Goal: Task Accomplishment & Management: Manage account settings

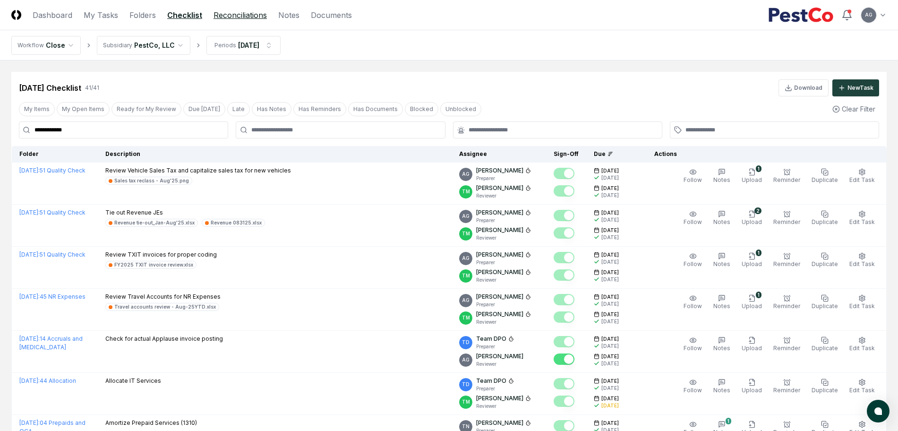
click at [235, 11] on link "Reconciliations" at bounding box center [239, 14] width 53 height 11
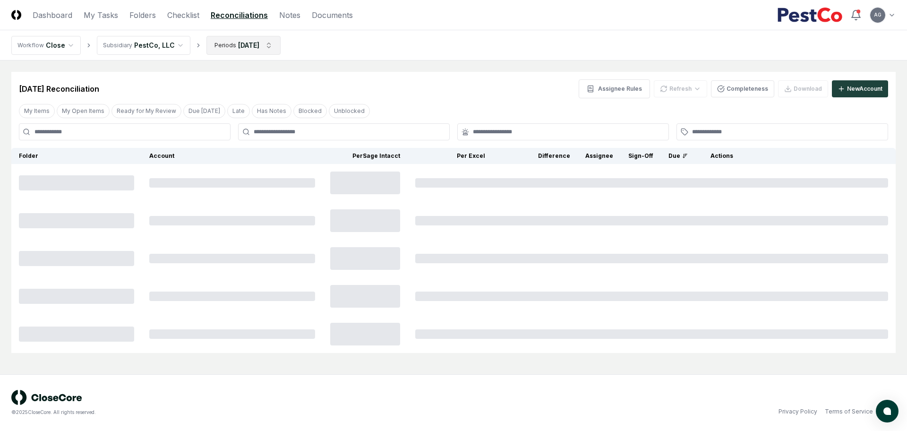
click at [261, 43] on html "CloseCore Dashboard My Tasks Folders Checklist Reconciliations Notes Documents …" at bounding box center [453, 215] width 907 height 431
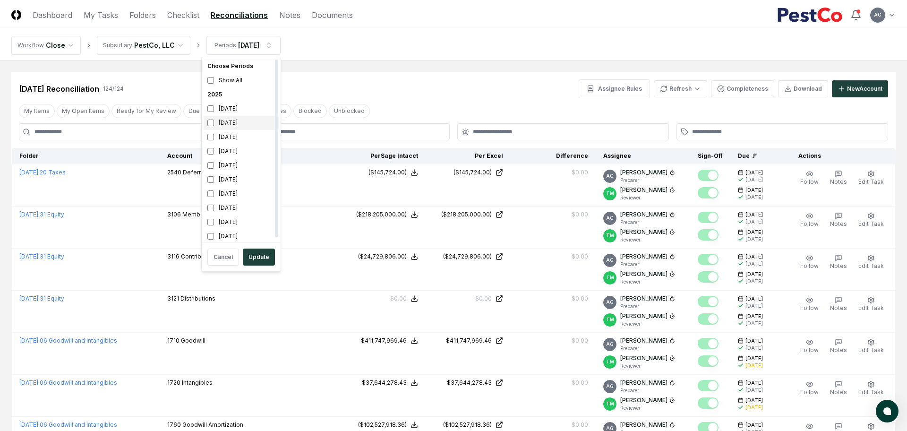
click at [221, 122] on div "[DATE]" at bounding box center [241, 123] width 75 height 14
click at [221, 136] on div "August 2025" at bounding box center [241, 137] width 75 height 14
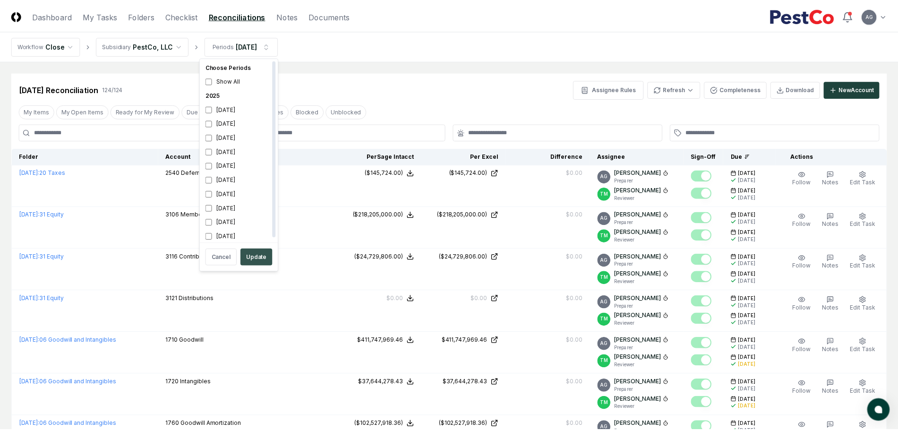
scroll to position [3, 0]
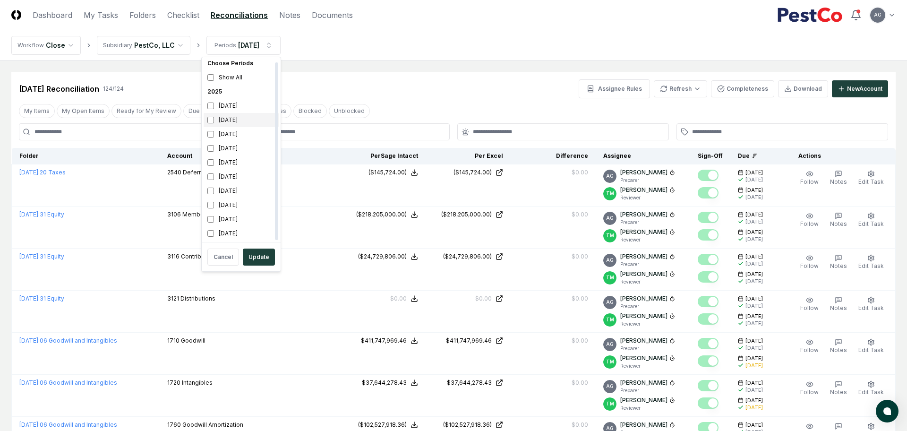
click at [218, 121] on div "[DATE]" at bounding box center [241, 120] width 75 height 14
click at [254, 259] on button "Update" at bounding box center [259, 256] width 32 height 17
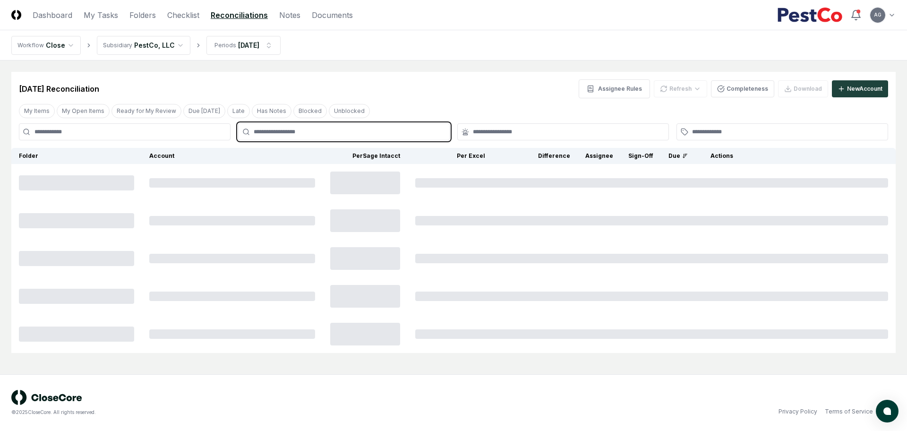
click at [361, 135] on input "text" at bounding box center [349, 132] width 190 height 9
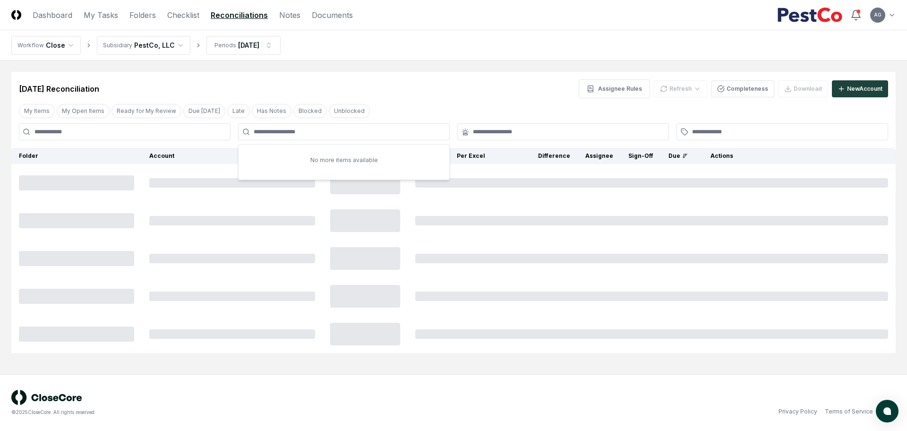
click at [405, 68] on main "Cancel Reassign Sep 2025 Reconciliation Assignee Rules Refresh Completeness Dow…" at bounding box center [453, 217] width 907 height 314
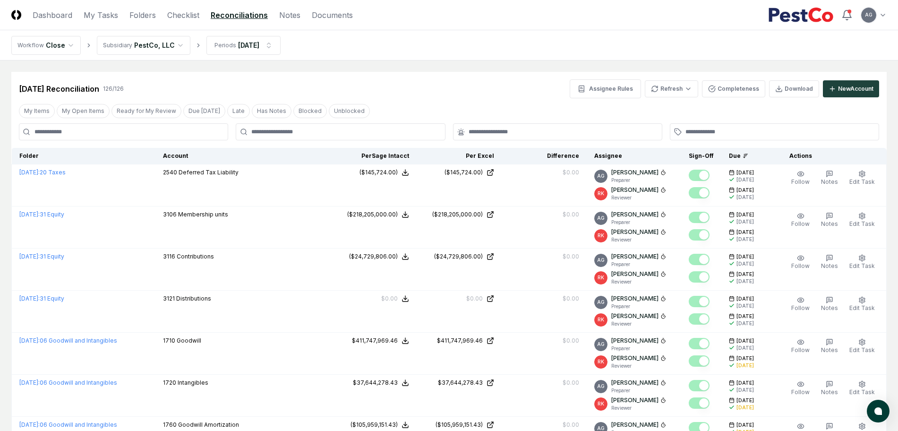
click at [371, 124] on div at bounding box center [340, 131] width 209 height 17
click at [371, 127] on div at bounding box center [340, 131] width 209 height 17
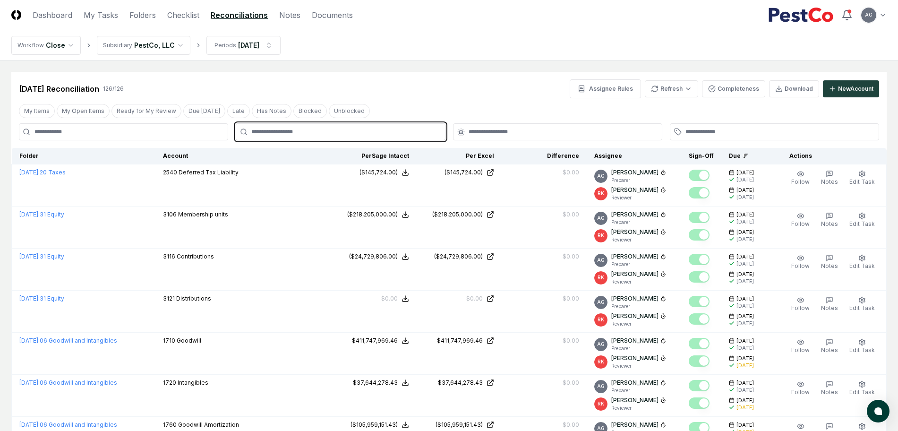
click at [341, 131] on input "text" at bounding box center [345, 132] width 188 height 9
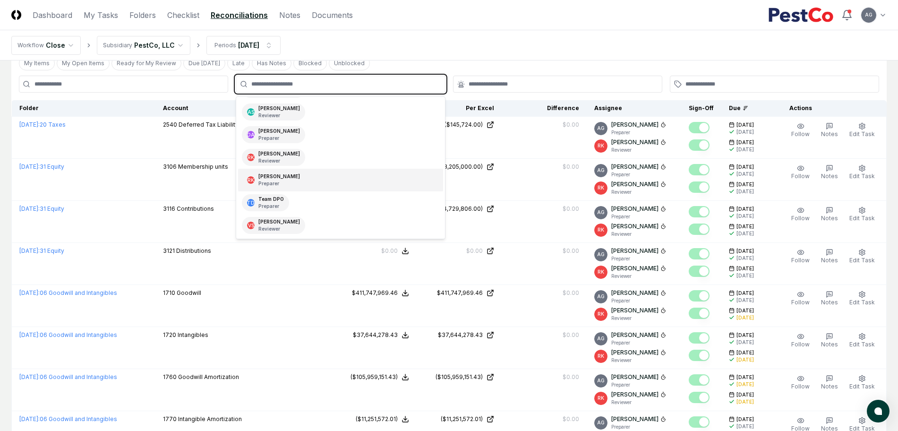
scroll to position [118, 0]
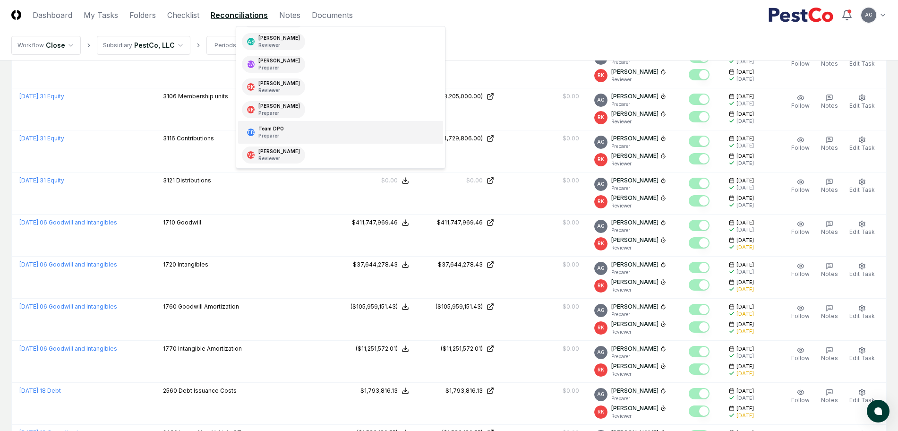
click at [298, 134] on div "TD Team DPO Preparer" at bounding box center [340, 132] width 205 height 23
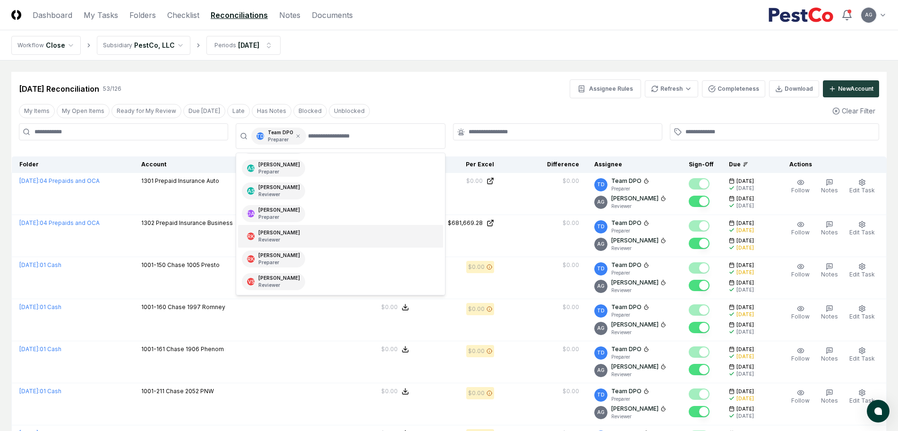
click at [545, 126] on div at bounding box center [557, 131] width 209 height 17
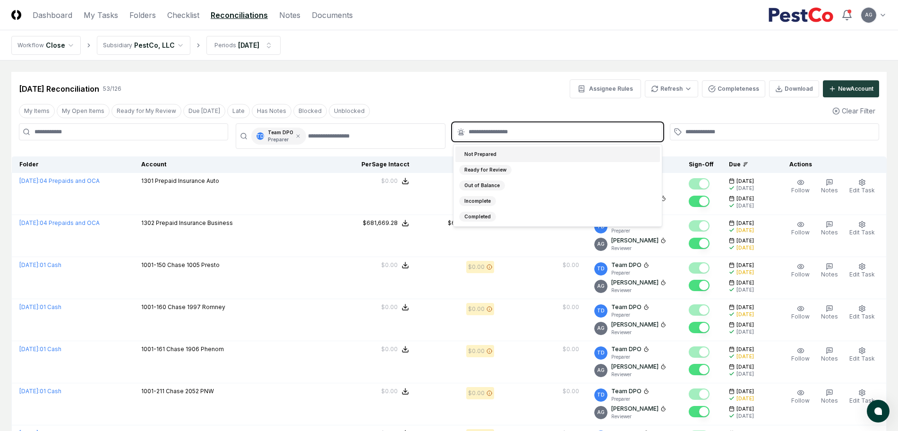
click at [544, 131] on input "text" at bounding box center [563, 132] width 188 height 9
click at [528, 149] on div "Not Prepared" at bounding box center [557, 154] width 205 height 16
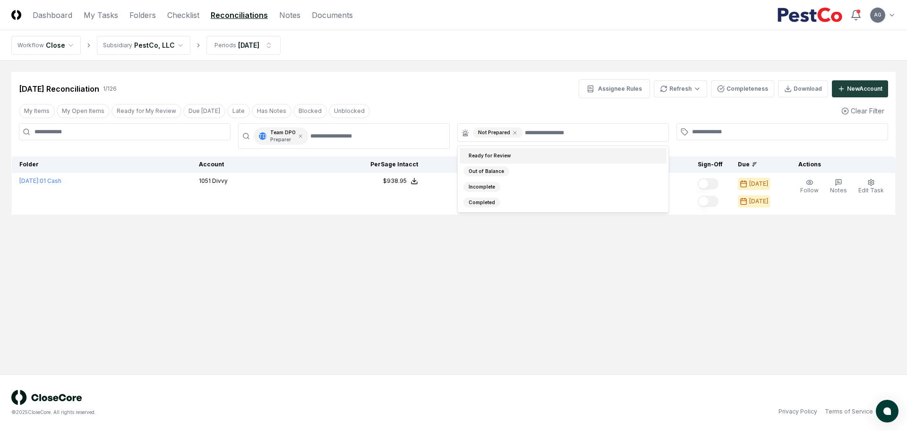
click at [485, 84] on div "Sep 2025 Reconciliation 1 / 126 Assignee Rules Refresh Completeness Download Ne…" at bounding box center [453, 88] width 869 height 19
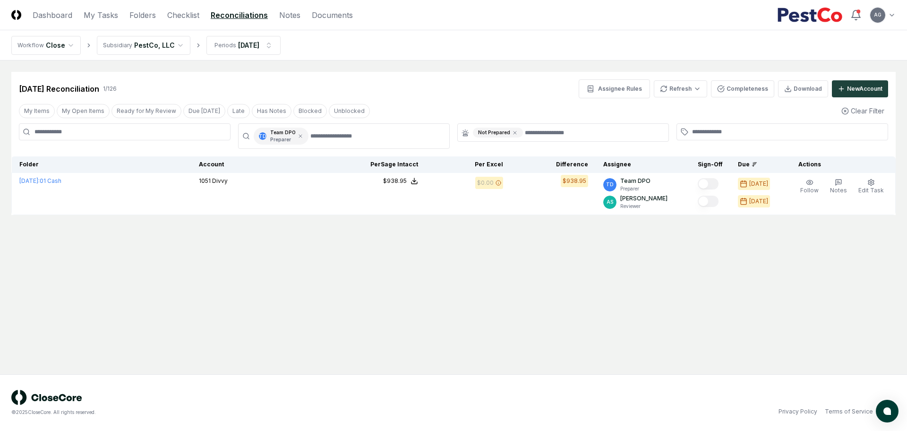
click at [342, 266] on main "Cancel Reassign Sep 2025 Reconciliation 1 / 126 Assignee Rules Refresh Complete…" at bounding box center [453, 217] width 907 height 314
click at [561, 305] on main "Cancel Reassign Sep 2025 Reconciliation 1 / 126 Assignee Rules Refresh Complete…" at bounding box center [453, 217] width 907 height 314
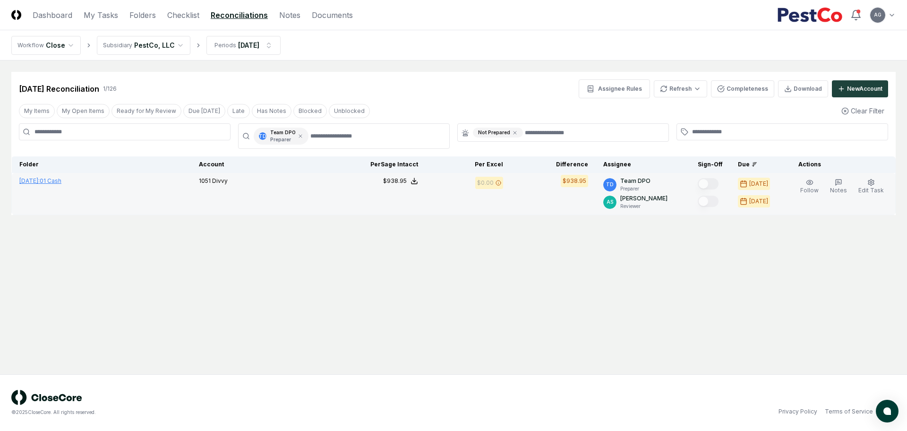
click at [40, 184] on span "September 2025 :" at bounding box center [29, 180] width 20 height 7
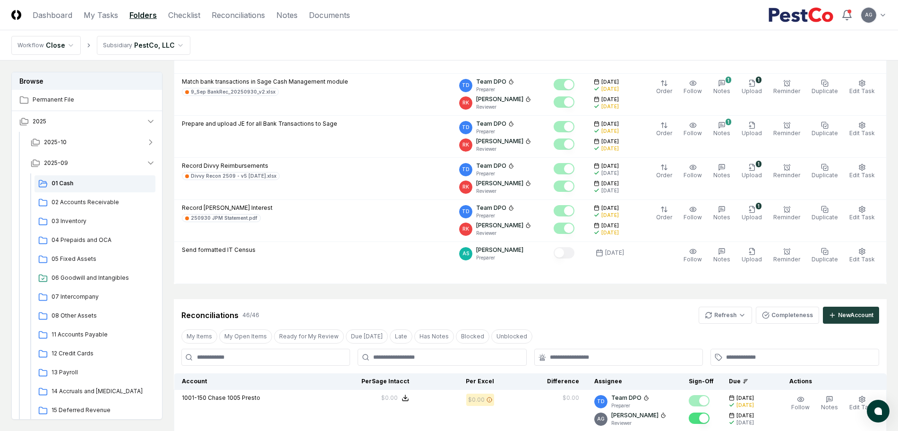
scroll to position [295, 0]
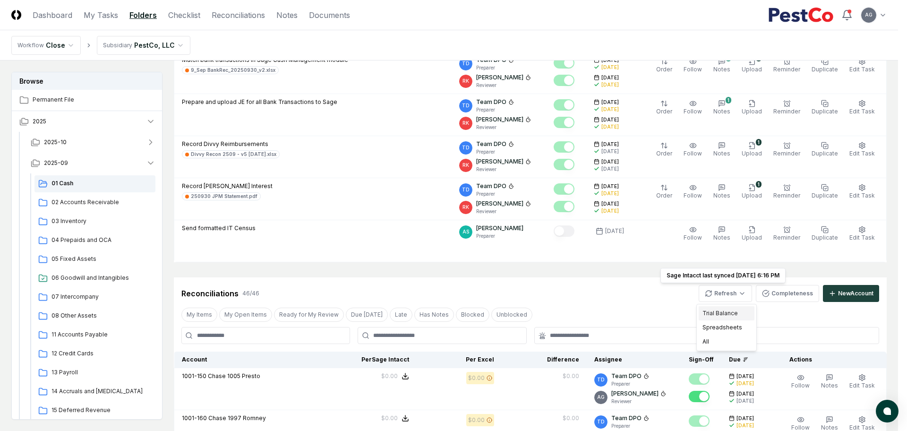
click at [717, 315] on div "Trial Balance" at bounding box center [727, 313] width 56 height 14
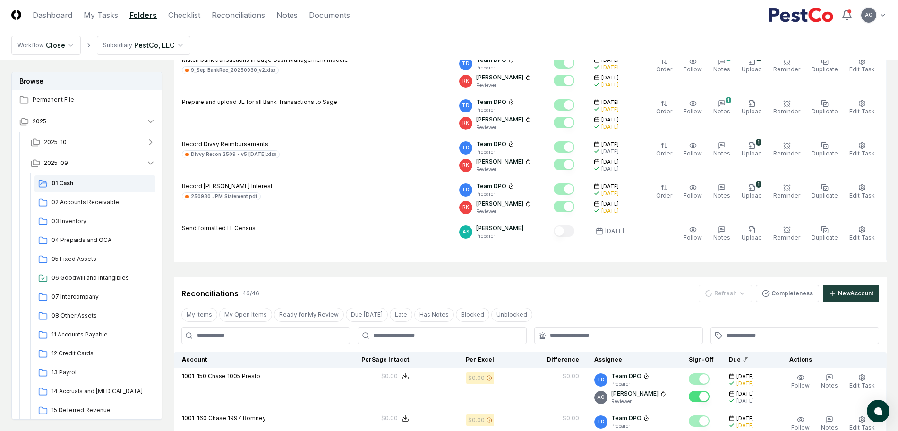
click at [635, 300] on div "Reconciliations 46 / 46 Refresh Completeness New Account" at bounding box center [530, 293] width 698 height 17
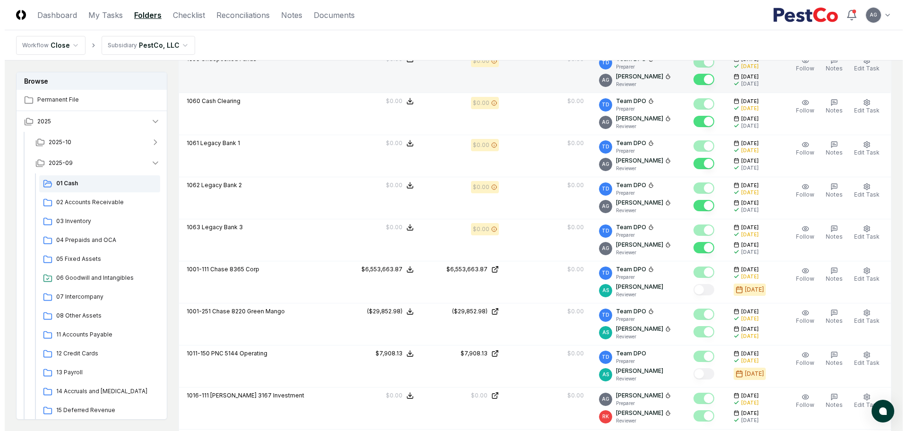
scroll to position [2302, 0]
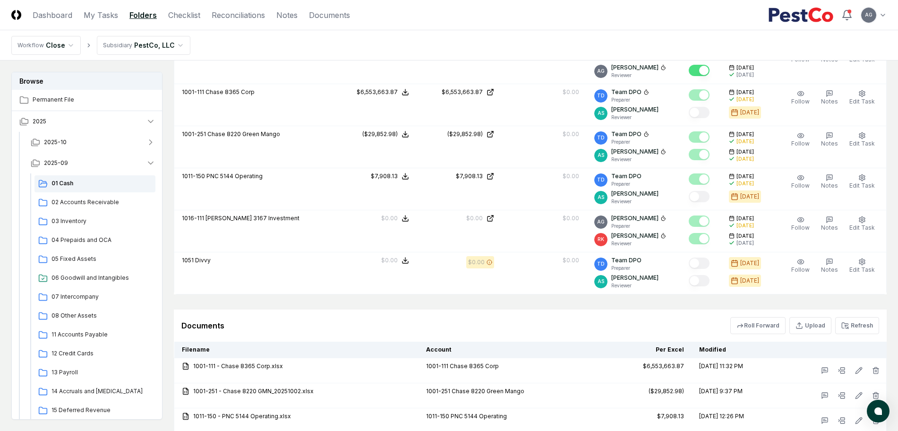
click at [590, 322] on div "Documents Roll Forward Upload Refresh" at bounding box center [530, 325] width 698 height 17
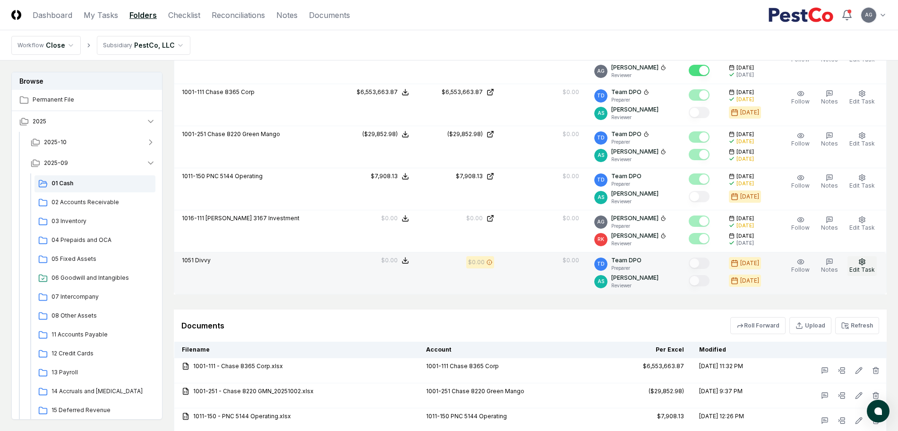
click at [871, 265] on button "Edit Task" at bounding box center [861, 266] width 29 height 20
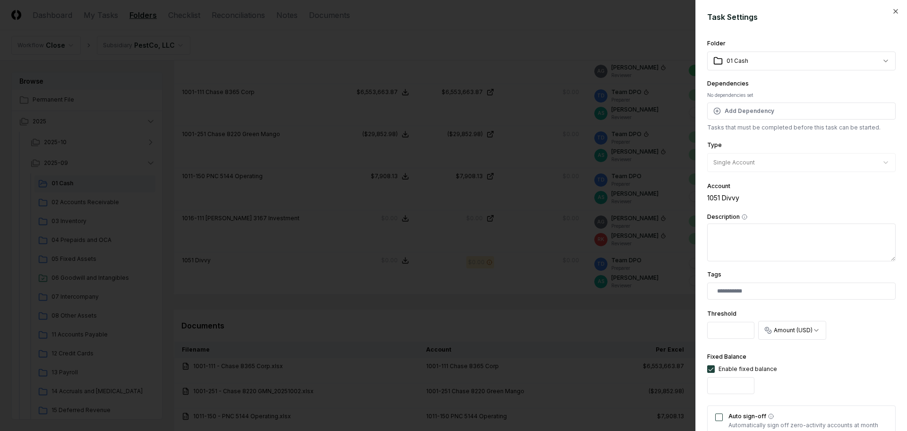
click at [564, 314] on div at bounding box center [453, 215] width 907 height 431
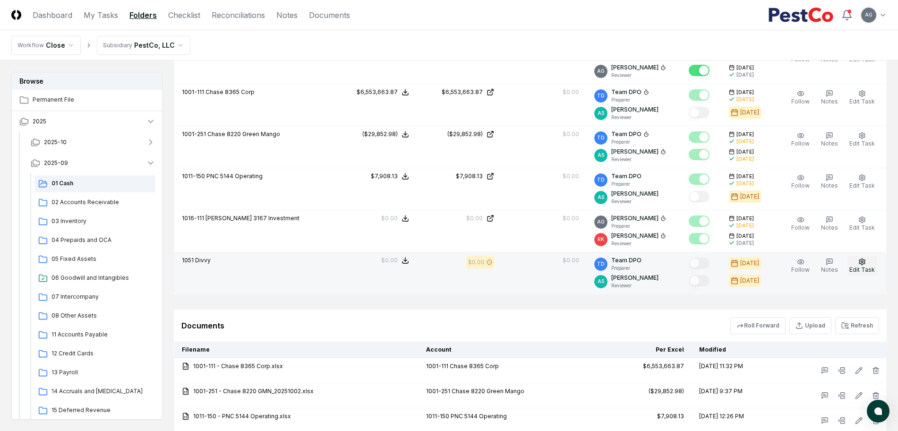
click at [861, 267] on span "Edit Task" at bounding box center [862, 269] width 26 height 7
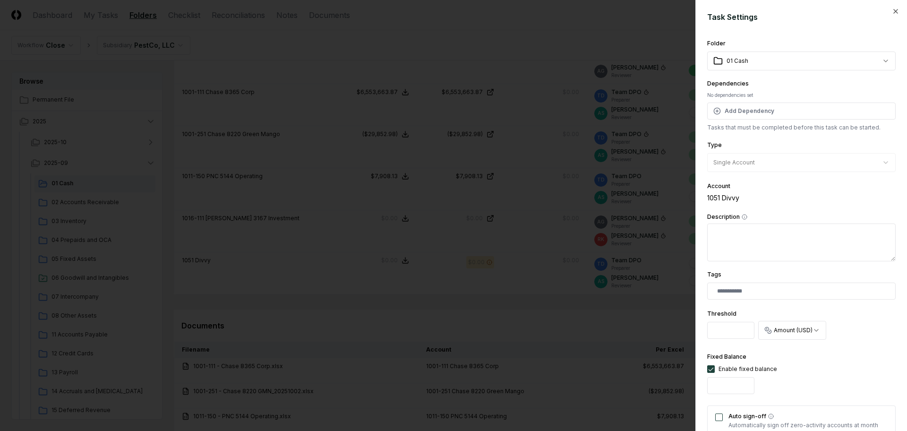
click at [841, 367] on div "Fixed Balance Enable fixed balance *" at bounding box center [801, 374] width 188 height 47
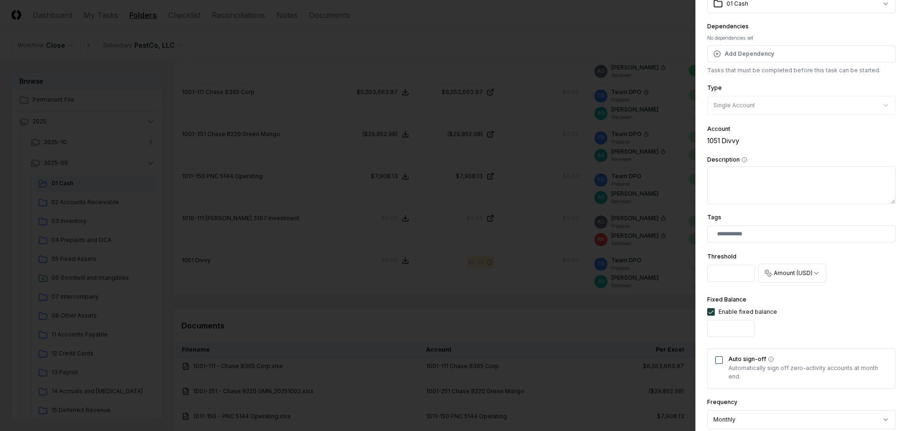
scroll to position [118, 0]
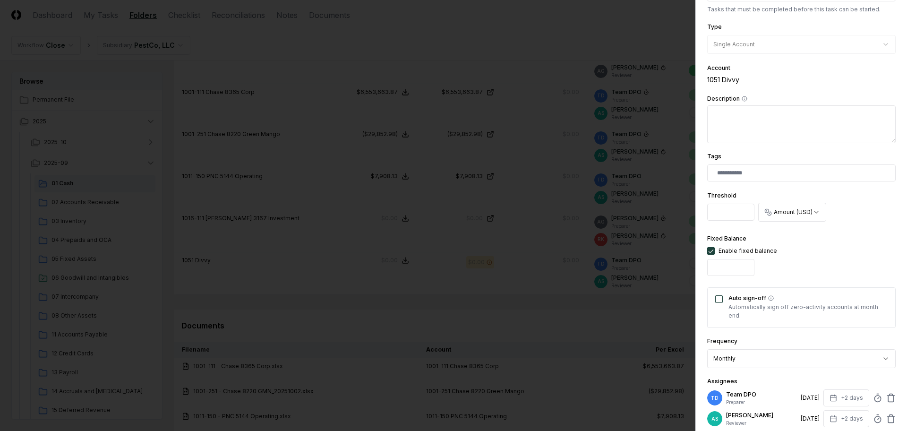
click at [719, 303] on div "Auto sign-off Automatically sign off zero-activity accounts at month end." at bounding box center [801, 307] width 188 height 41
click at [719, 301] on button "Auto sign-off" at bounding box center [719, 299] width 8 height 8
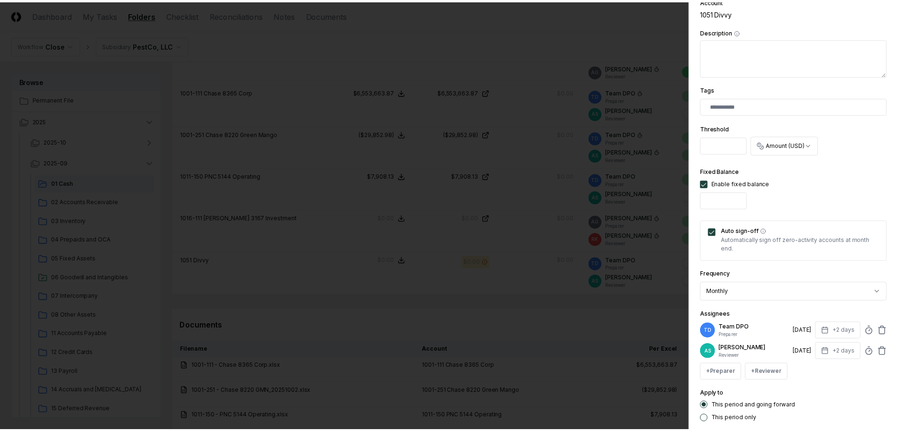
scroll to position [238, 0]
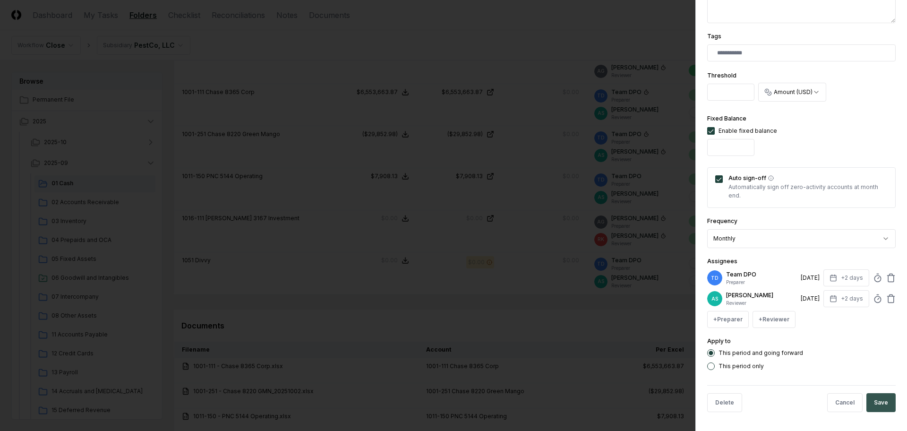
click at [872, 401] on button "Save" at bounding box center [880, 402] width 29 height 19
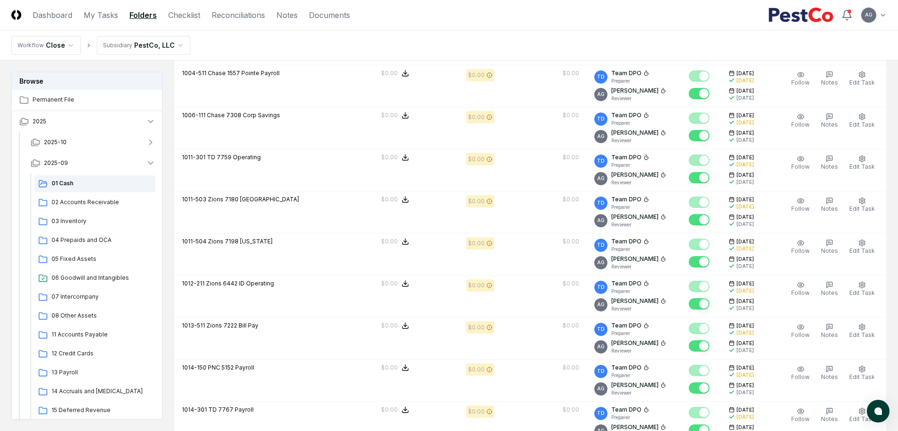
scroll to position [1417, 0]
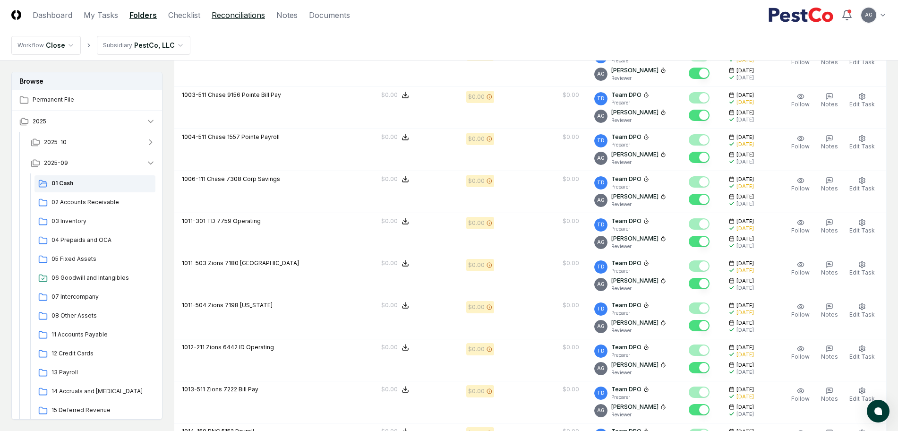
click at [222, 14] on link "Reconciliations" at bounding box center [238, 14] width 53 height 11
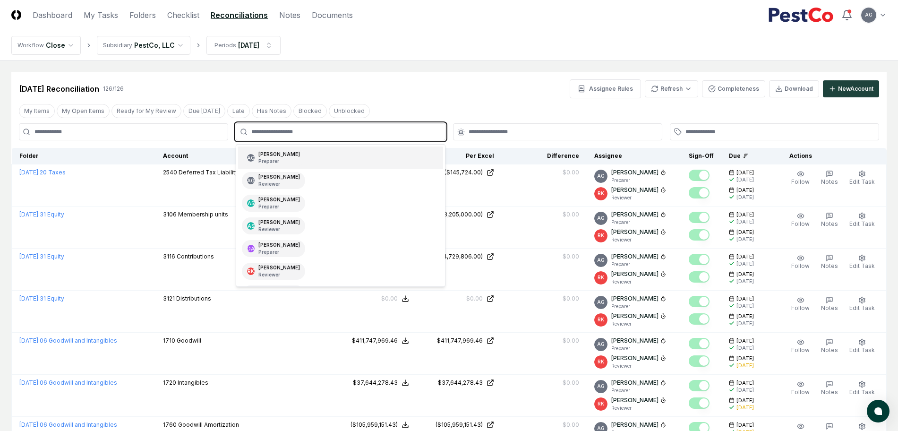
click at [310, 134] on input "text" at bounding box center [345, 132] width 188 height 9
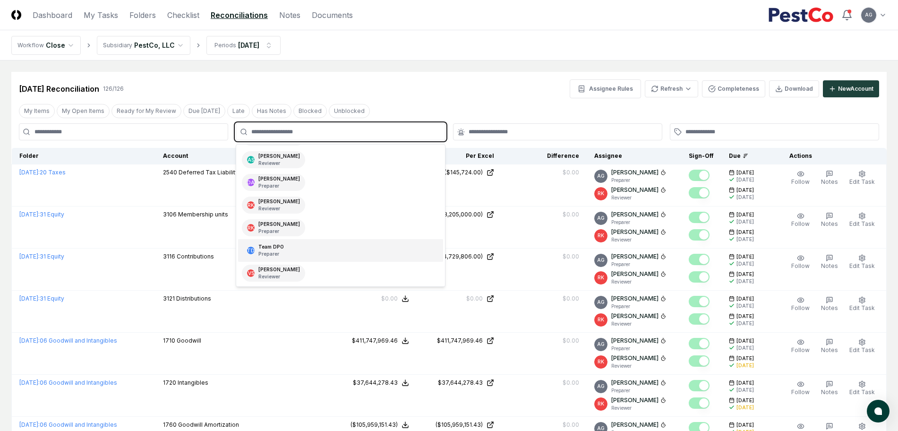
click at [298, 248] on div "TD Team DPO Preparer" at bounding box center [340, 250] width 205 height 23
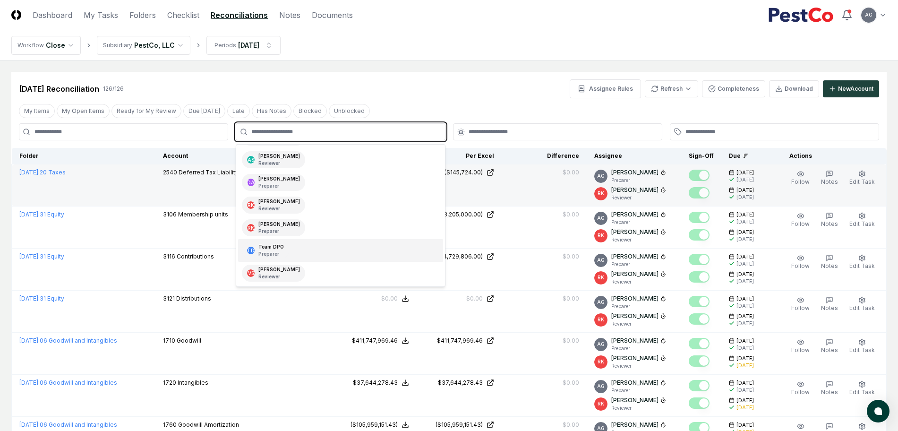
scroll to position [43, 0]
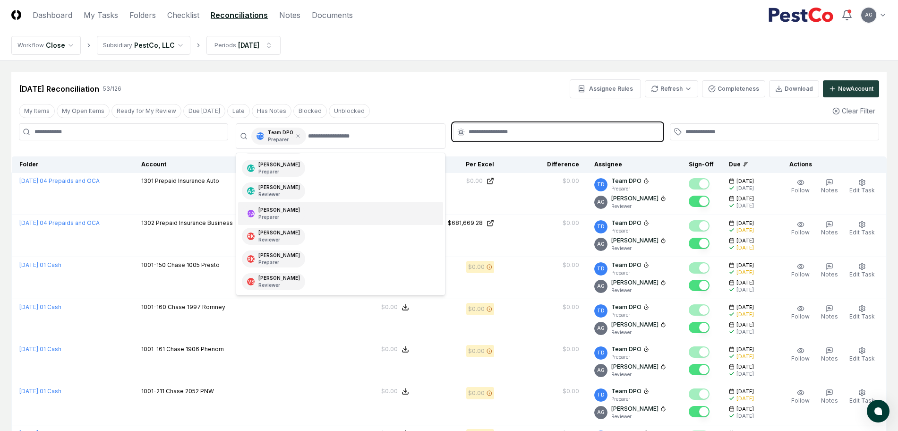
click at [514, 131] on input "text" at bounding box center [563, 132] width 188 height 9
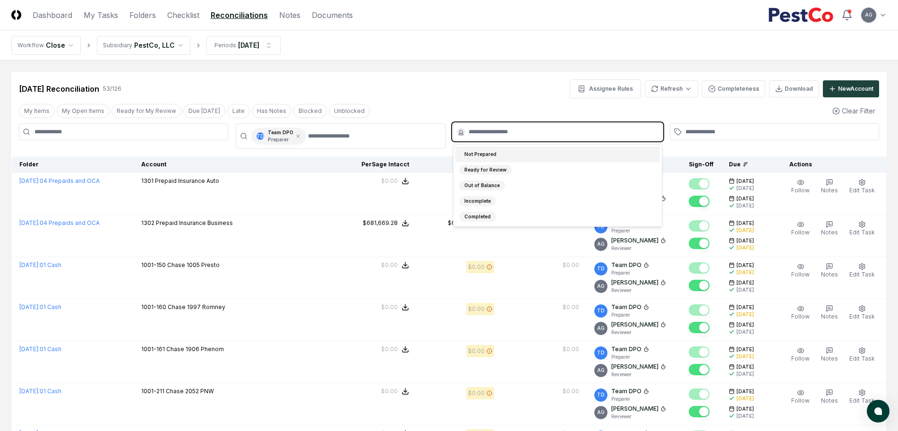
click at [511, 155] on div "Not Prepared" at bounding box center [557, 154] width 205 height 16
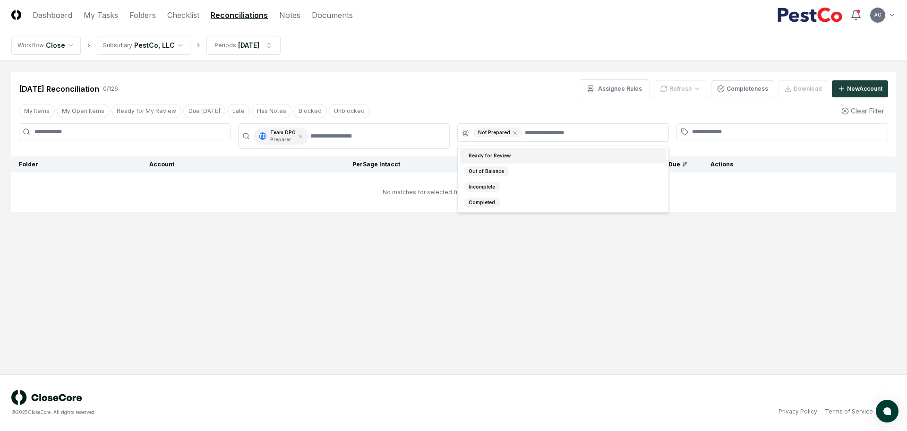
click at [461, 73] on div "Sep 2025 Reconciliation 0 / 126 Assignee Rules Refresh Completeness Download Ne…" at bounding box center [453, 85] width 884 height 26
click at [188, 16] on link "Checklist" at bounding box center [183, 14] width 32 height 11
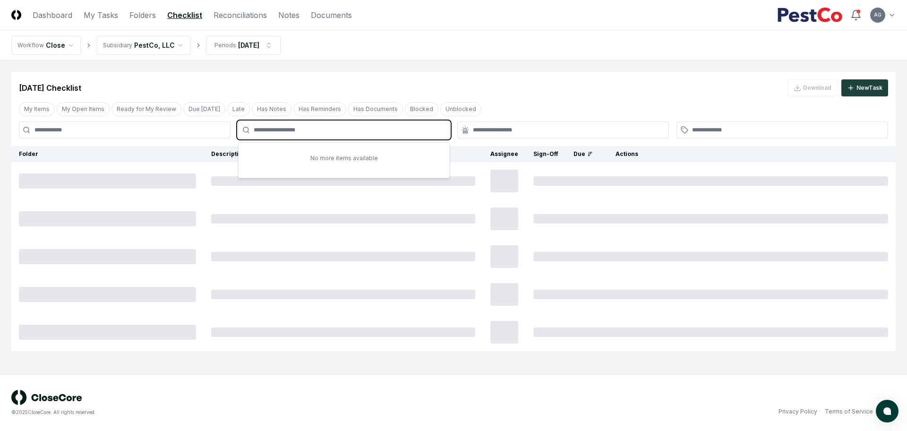
click at [327, 132] on input "text" at bounding box center [349, 130] width 190 height 9
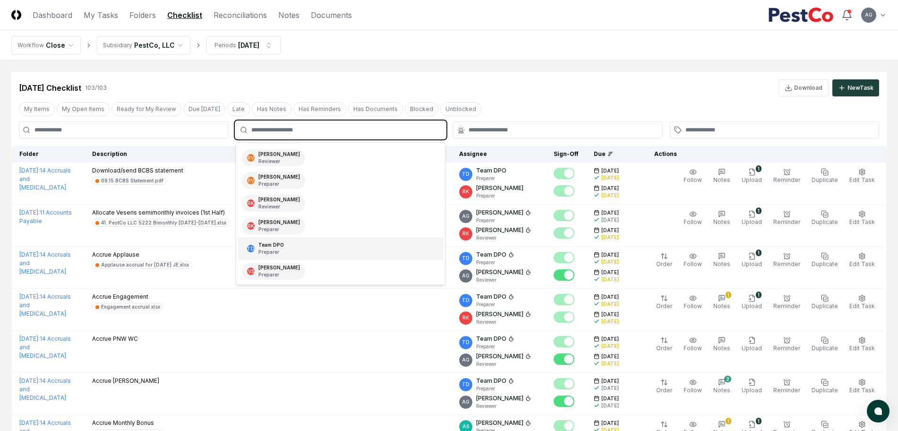
click at [320, 247] on div "TD Team DPO Preparer" at bounding box center [340, 248] width 205 height 23
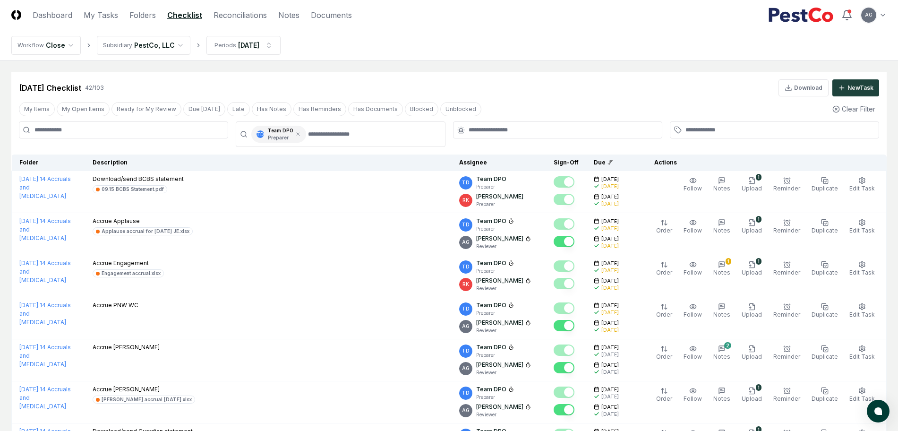
click at [493, 56] on nav "Workflow Close Subsidiary PestCo, LLC Periods Sep 2025" at bounding box center [449, 45] width 898 height 30
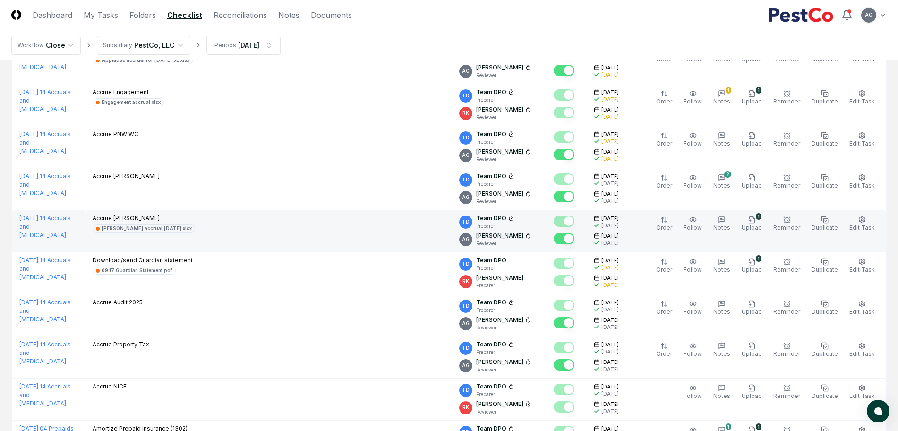
scroll to position [0, 0]
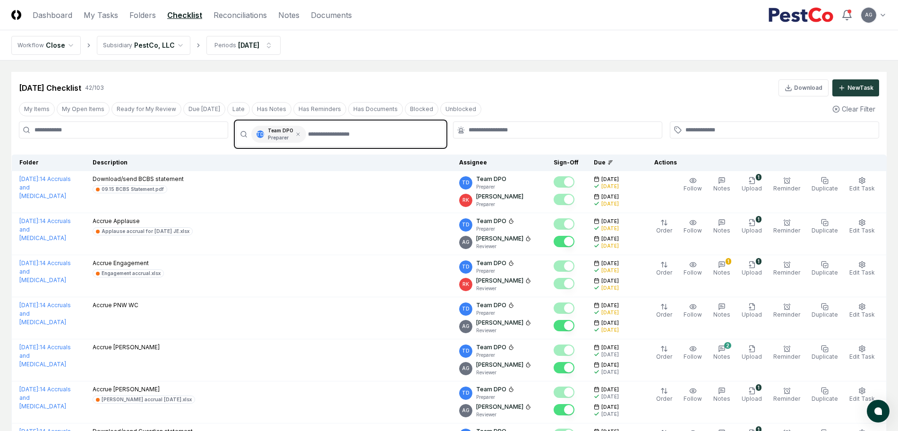
click at [383, 131] on input "text" at bounding box center [373, 134] width 131 height 17
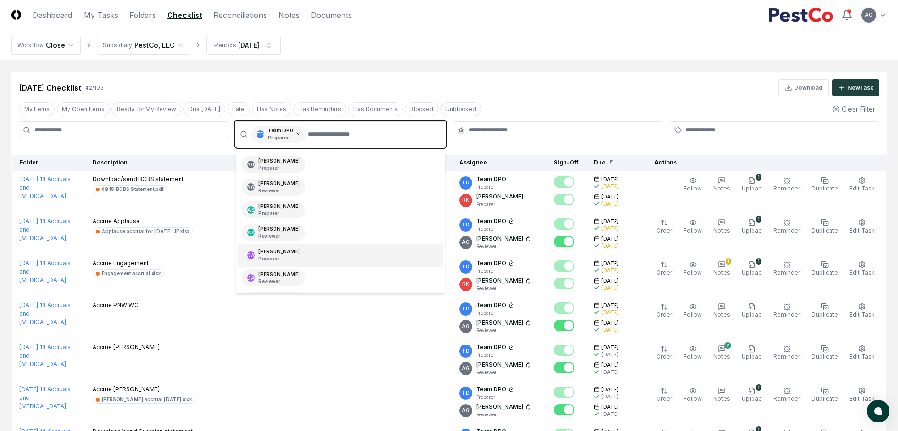
click at [295, 133] on icon at bounding box center [298, 134] width 6 height 6
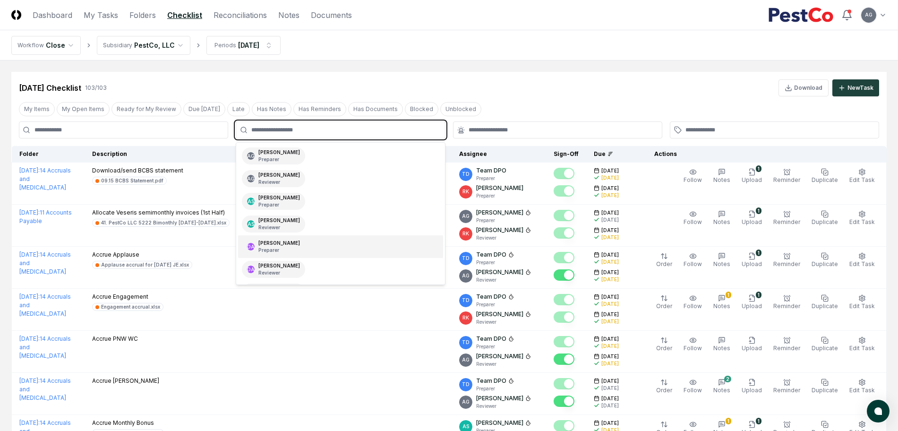
click at [299, 127] on input "text" at bounding box center [345, 130] width 188 height 9
click at [303, 205] on div "AS Aaron Steele Preparer" at bounding box center [340, 201] width 205 height 23
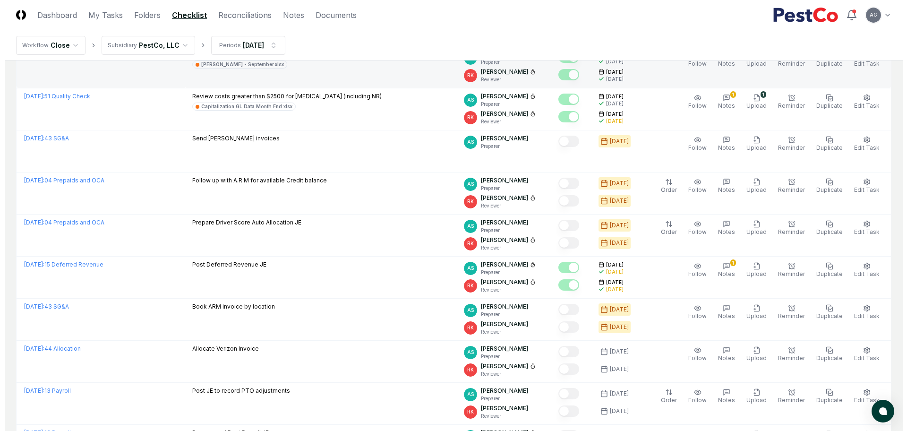
scroll to position [236, 0]
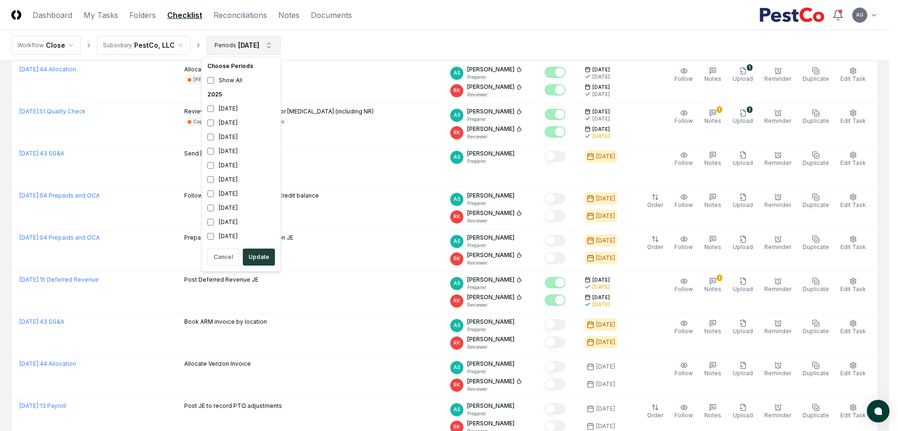
click at [246, 49] on html "CloseCore Dashboard My Tasks Folders Checklist Reconciliations Notes Documents …" at bounding box center [449, 304] width 898 height 1080
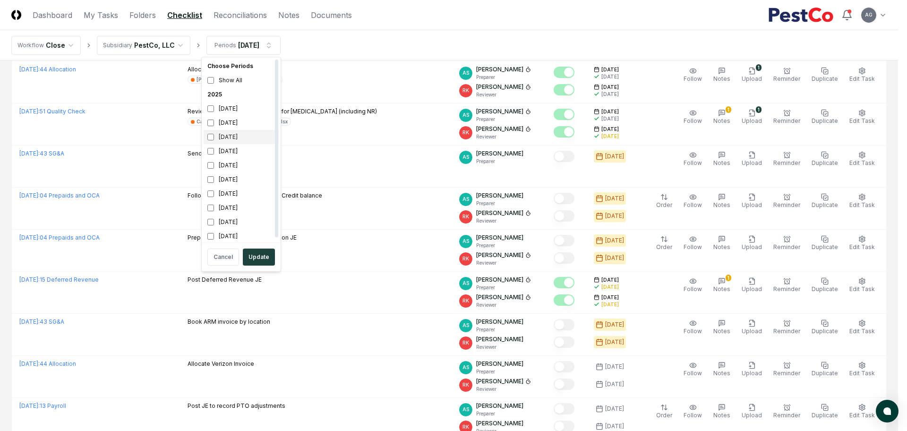
click at [220, 135] on div "August 2025" at bounding box center [241, 137] width 75 height 14
click at [228, 122] on div "[DATE]" at bounding box center [241, 123] width 75 height 14
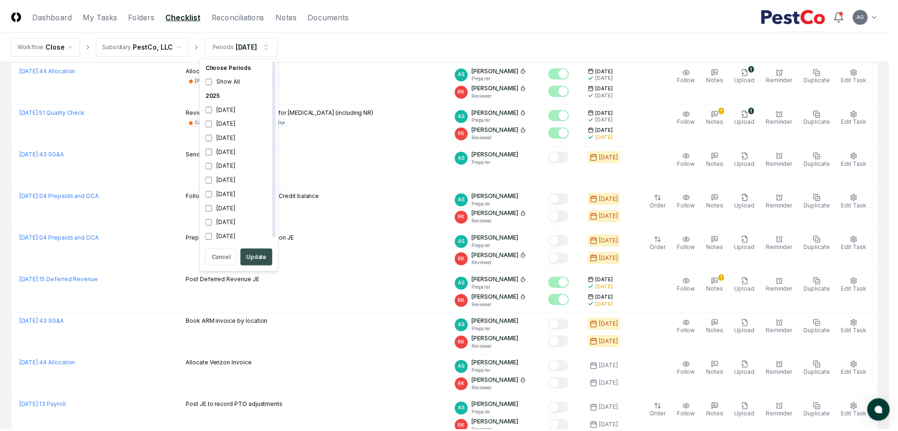
scroll to position [3, 0]
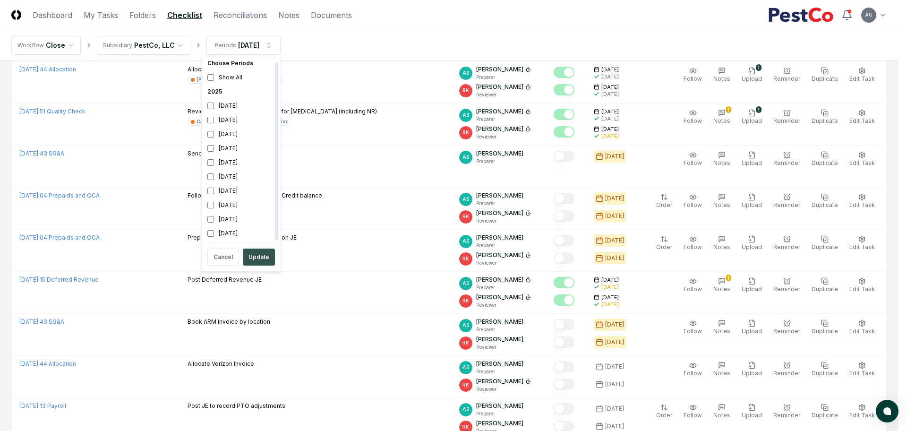
click at [256, 255] on button "Update" at bounding box center [259, 256] width 32 height 17
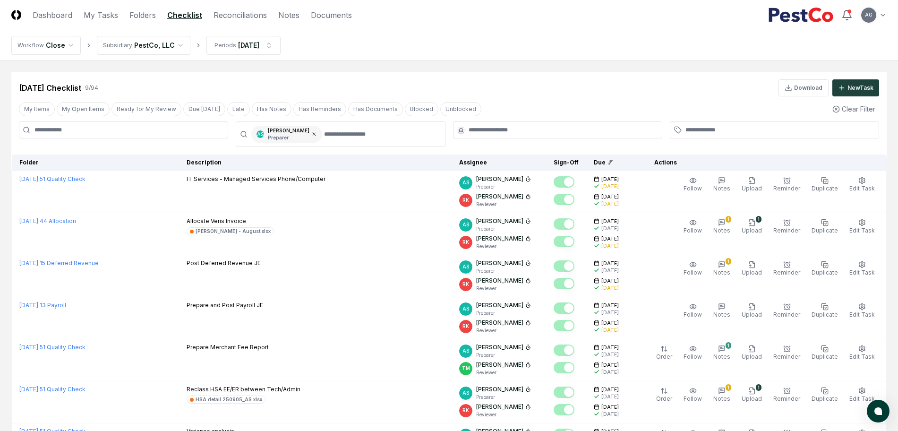
click at [311, 136] on icon at bounding box center [314, 134] width 6 height 6
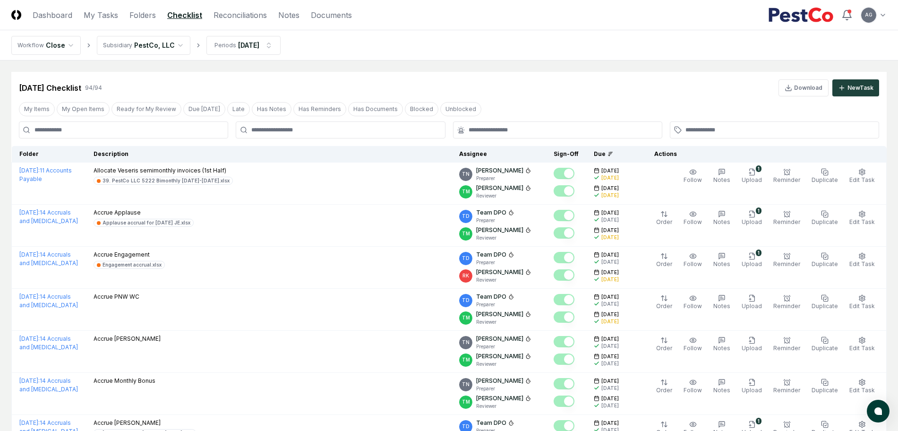
click at [300, 136] on div at bounding box center [340, 129] width 209 height 17
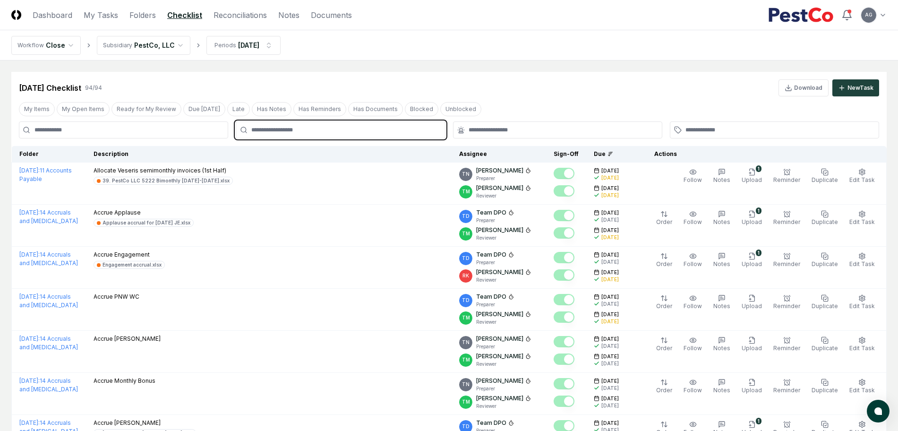
click at [300, 129] on input "text" at bounding box center [345, 130] width 188 height 9
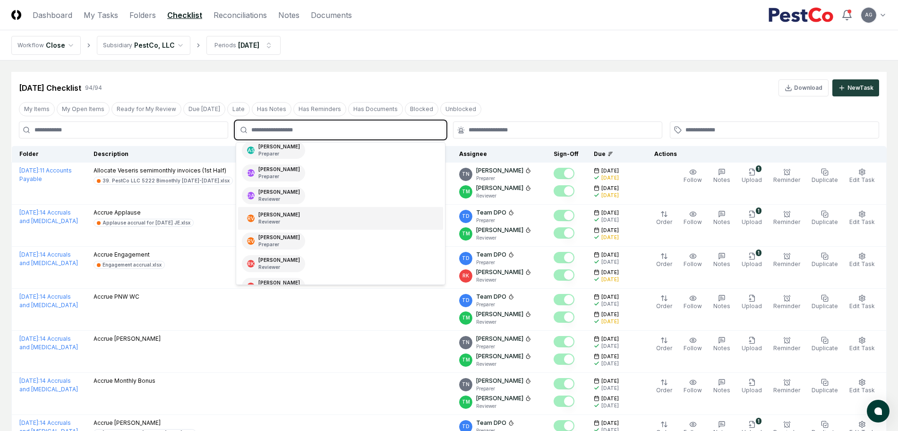
scroll to position [177, 0]
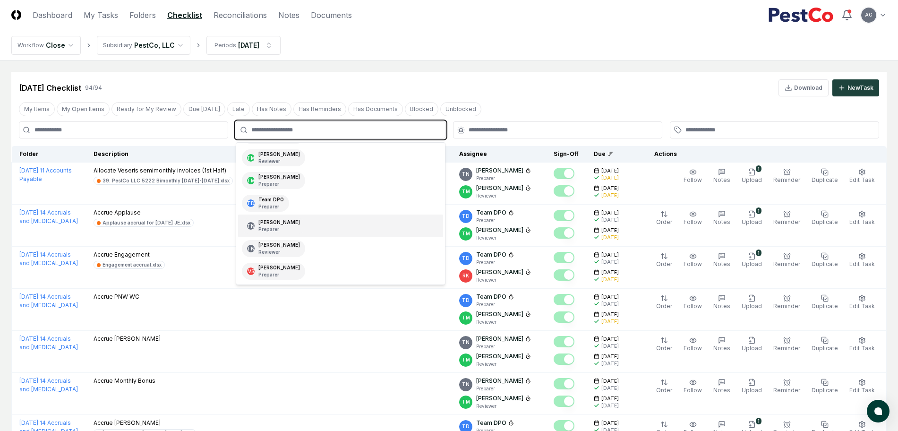
click at [301, 226] on div "TN Thang Nguyen Preparer" at bounding box center [340, 225] width 205 height 23
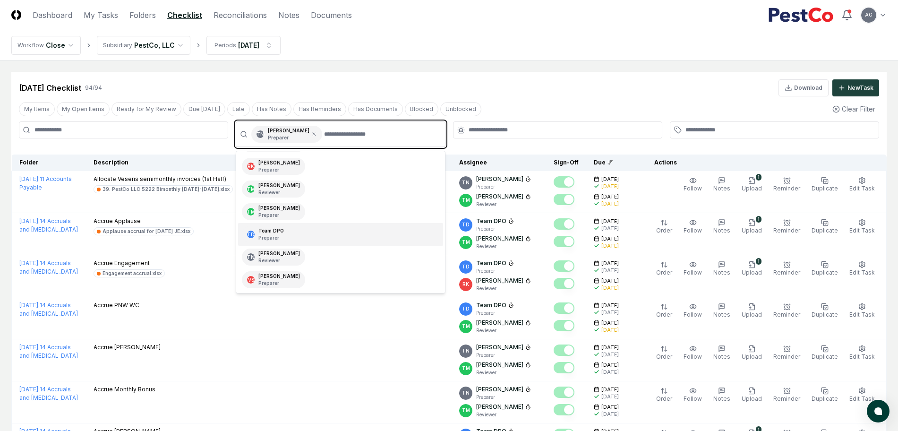
scroll to position [179, 0]
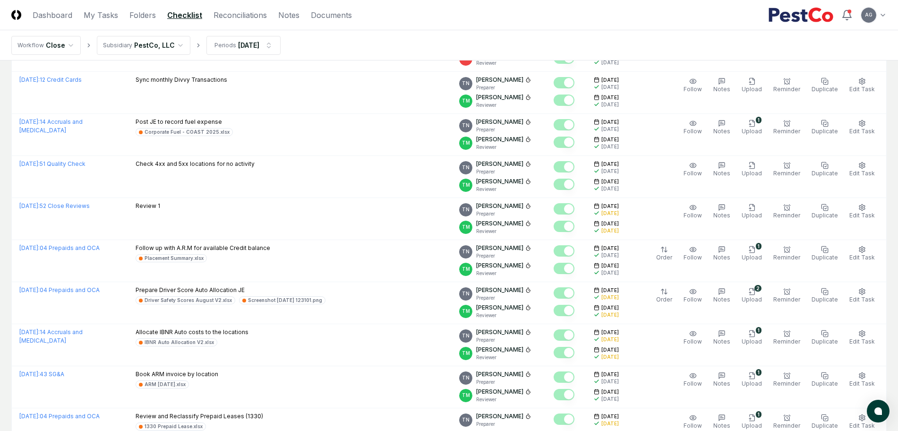
scroll to position [708, 0]
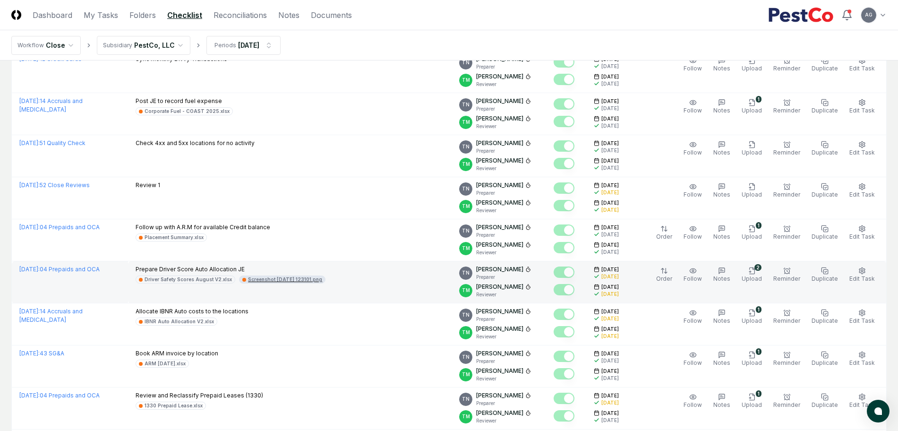
click at [275, 278] on div "Screenshot 2025-09-04 123101.png" at bounding box center [285, 279] width 74 height 7
click at [153, 281] on div "Driver Safety Scores August V2.xlsx" at bounding box center [188, 279] width 87 height 7
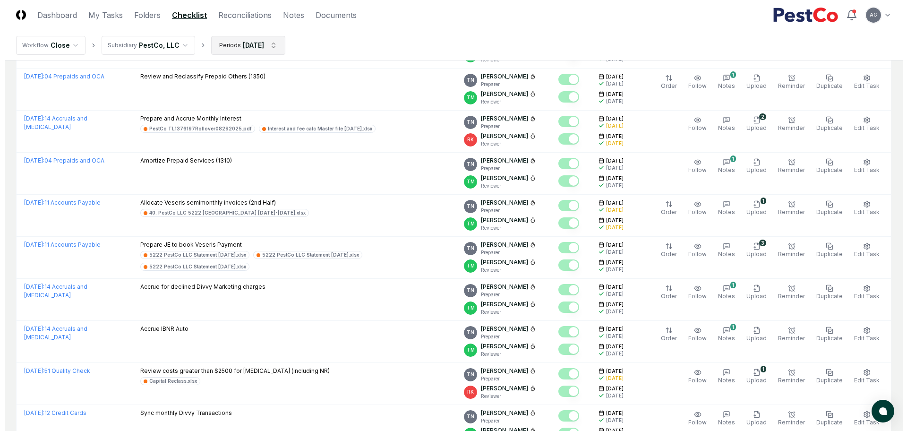
scroll to position [354, 0]
click at [258, 45] on html "CloseCore Dashboard My Tasks Folders Checklist Reconciliations Notes Documents …" at bounding box center [449, 312] width 898 height 1332
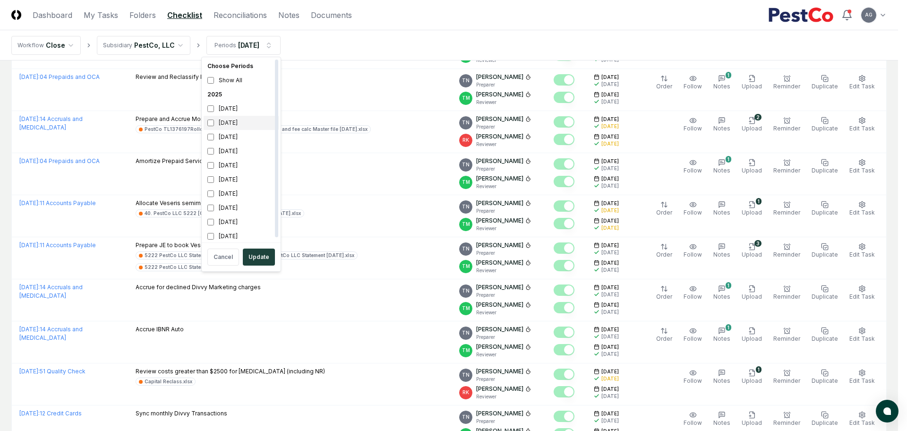
click at [222, 126] on div "[DATE]" at bounding box center [241, 123] width 75 height 14
click at [220, 140] on div "August 2025" at bounding box center [241, 137] width 75 height 14
click at [255, 258] on button "Update" at bounding box center [259, 256] width 32 height 17
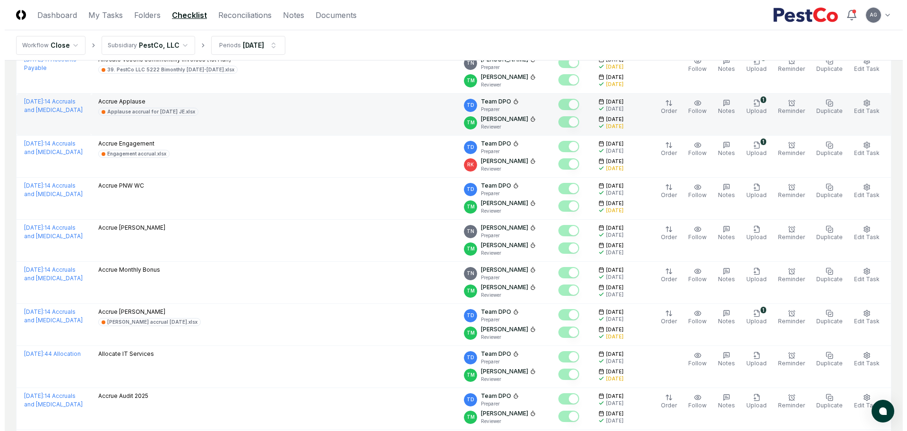
scroll to position [59, 0]
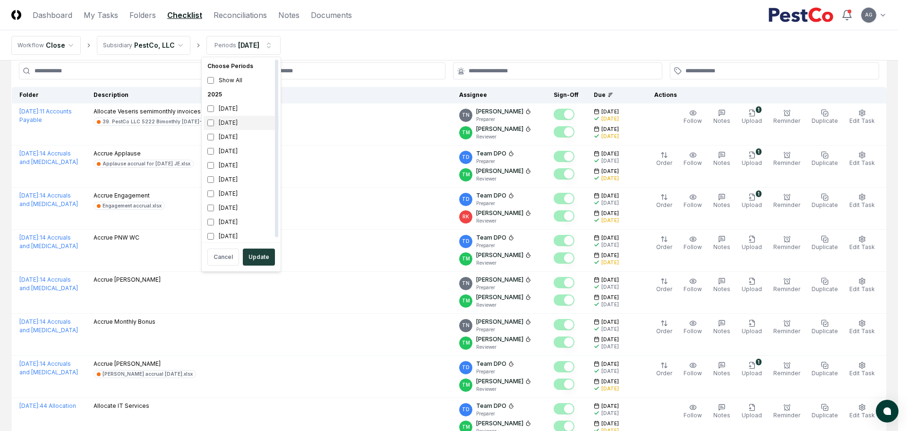
click at [225, 124] on div "[DATE]" at bounding box center [241, 123] width 75 height 14
click at [214, 133] on div "August 2025" at bounding box center [241, 137] width 75 height 14
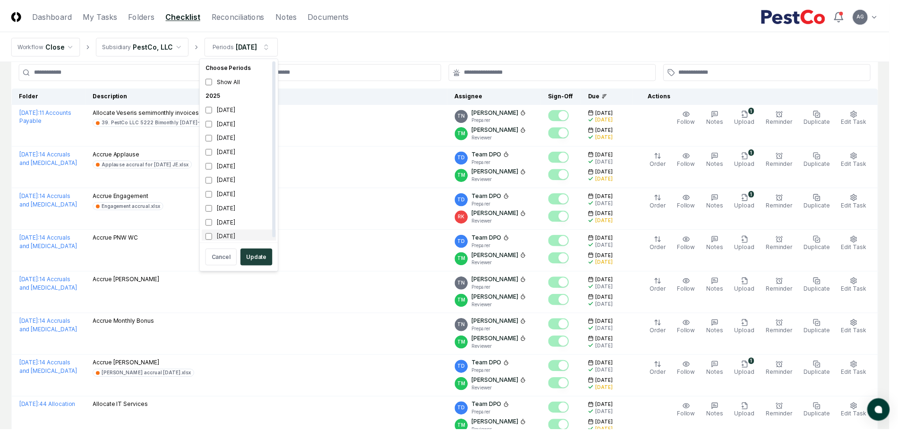
scroll to position [3, 0]
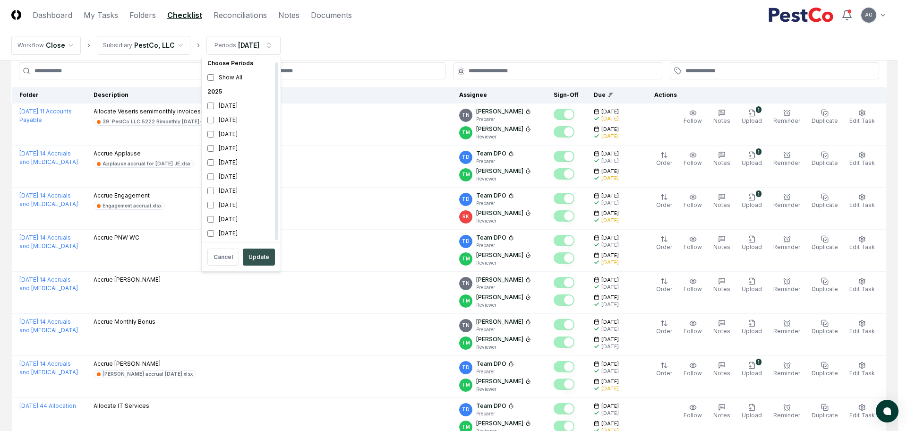
click at [256, 249] on button "Update" at bounding box center [259, 256] width 32 height 17
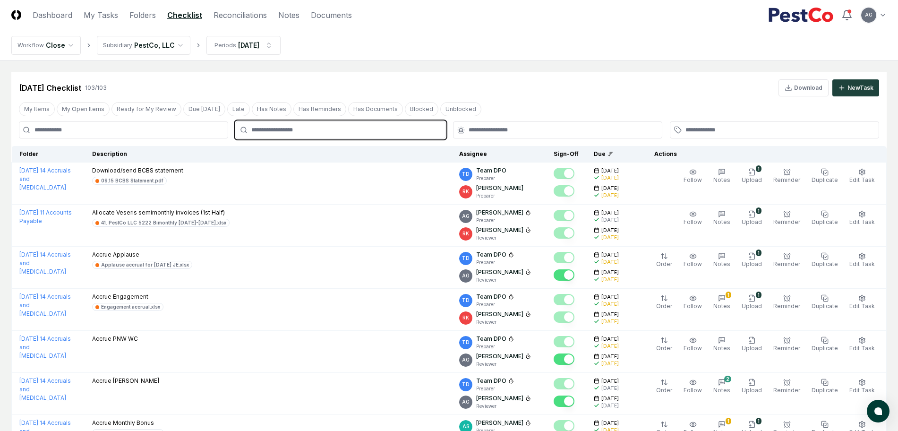
click at [295, 128] on input "text" at bounding box center [345, 130] width 188 height 9
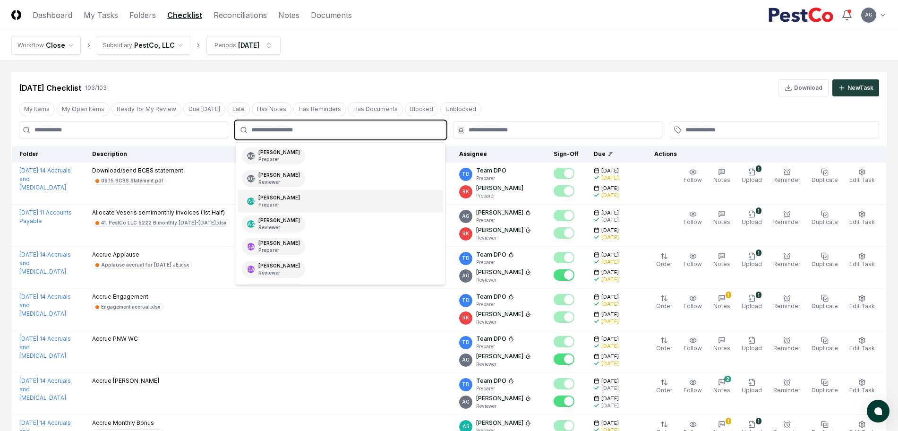
click at [308, 205] on div "AS Aaron Steele Preparer" at bounding box center [340, 201] width 205 height 23
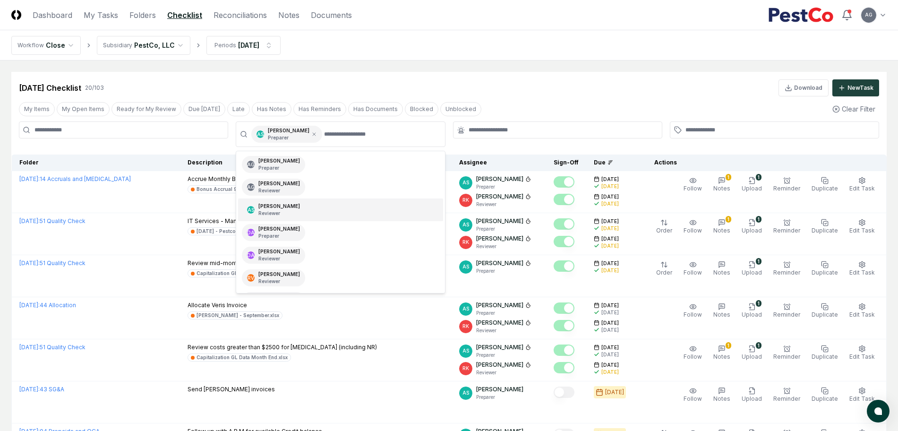
click at [533, 86] on div "Sep 2025 Checklist 20 / 103 Download New Task" at bounding box center [449, 87] width 860 height 17
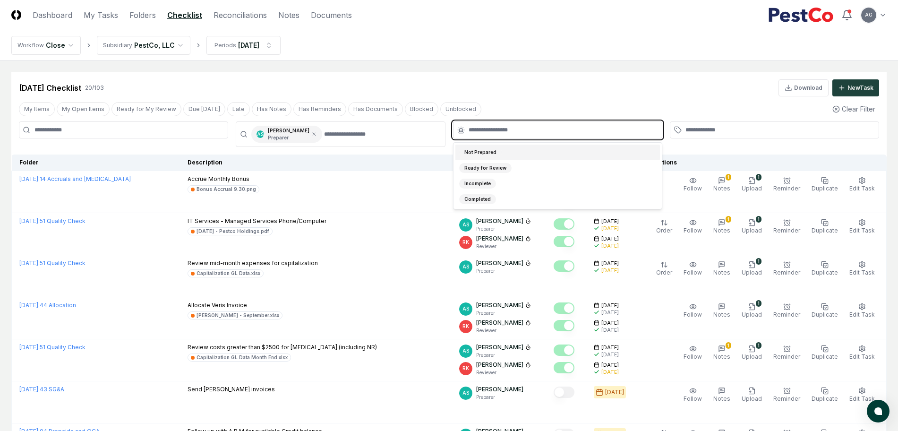
click at [498, 131] on input "text" at bounding box center [563, 130] width 188 height 9
click at [495, 152] on div "Not Prepared" at bounding box center [480, 152] width 43 height 10
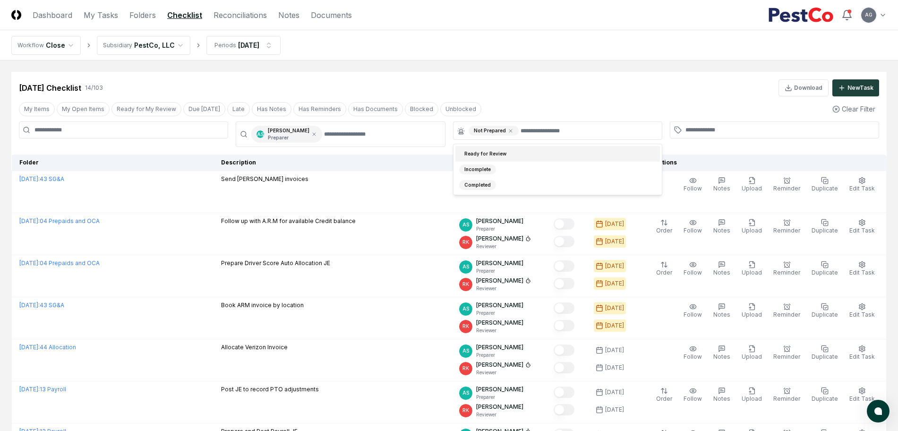
click at [492, 90] on div "Sep 2025 Checklist 14 / 103 Download New Task" at bounding box center [449, 87] width 860 height 17
click at [546, 79] on div "Sep 2025 Checklist 14 / 103 Download New Task" at bounding box center [449, 87] width 860 height 17
click at [166, 132] on input at bounding box center [123, 129] width 209 height 17
click at [311, 131] on icon at bounding box center [314, 134] width 6 height 6
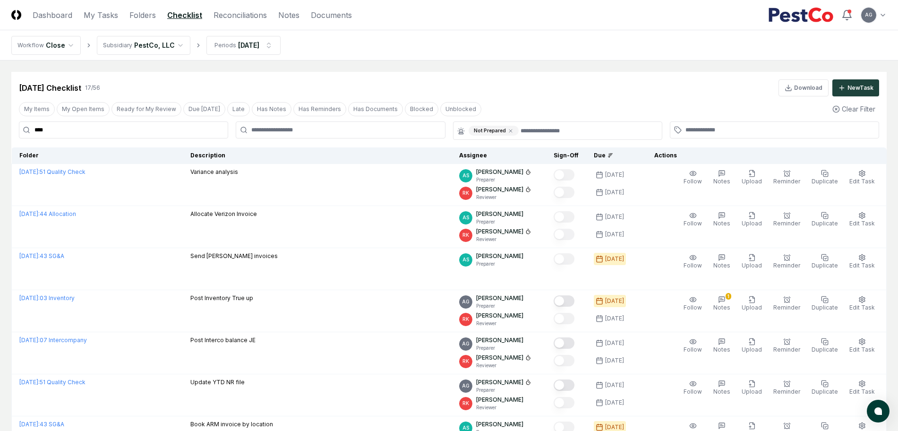
drag, startPoint x: 128, startPoint y: 127, endPoint x: 0, endPoint y: 127, distance: 128.5
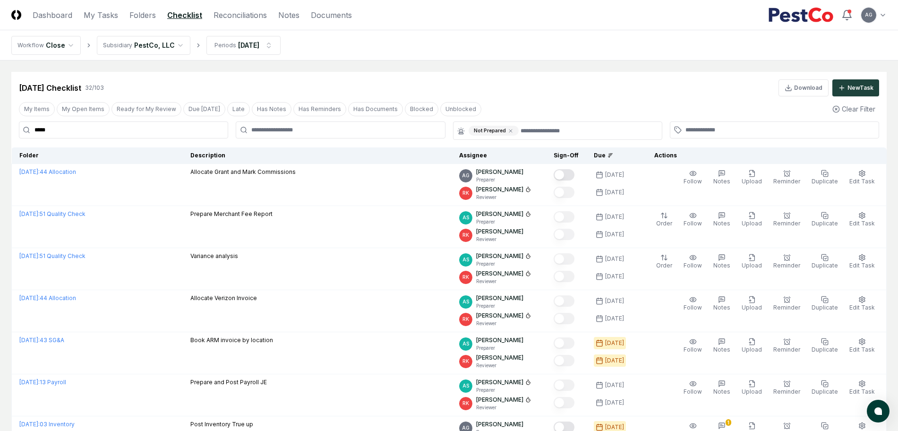
type input "*****"
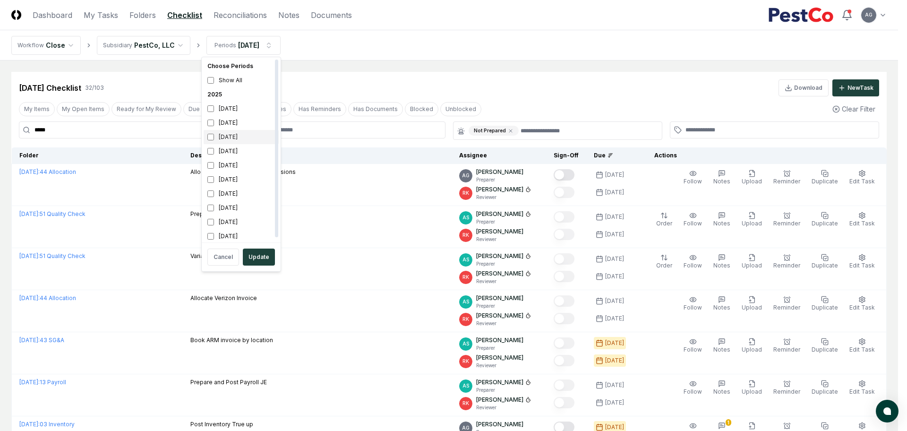
click at [219, 138] on div "August 2025" at bounding box center [241, 137] width 75 height 14
click at [220, 124] on div "[DATE]" at bounding box center [241, 123] width 75 height 14
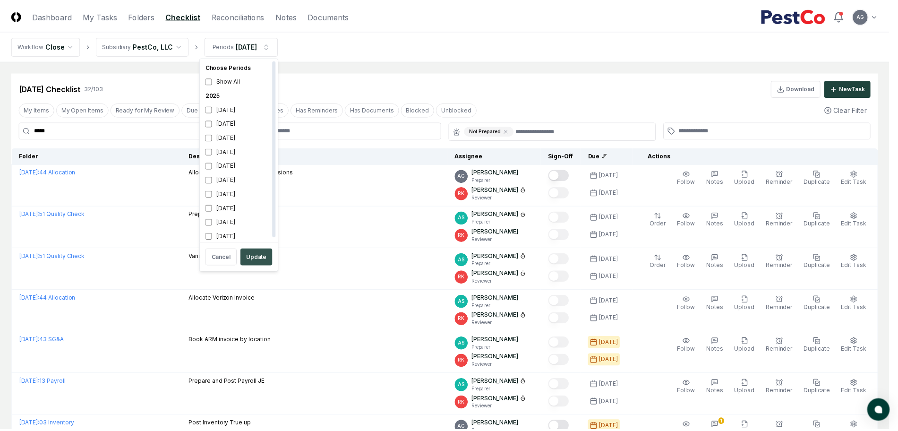
scroll to position [3, 0]
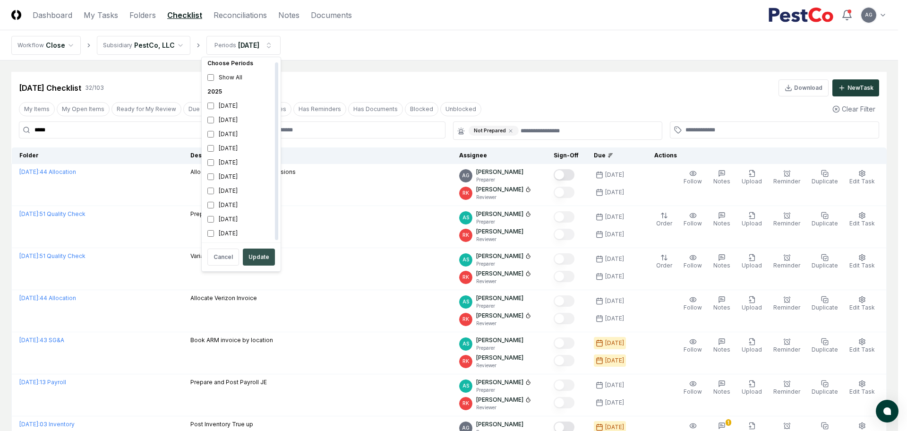
click at [254, 255] on button "Update" at bounding box center [259, 256] width 32 height 17
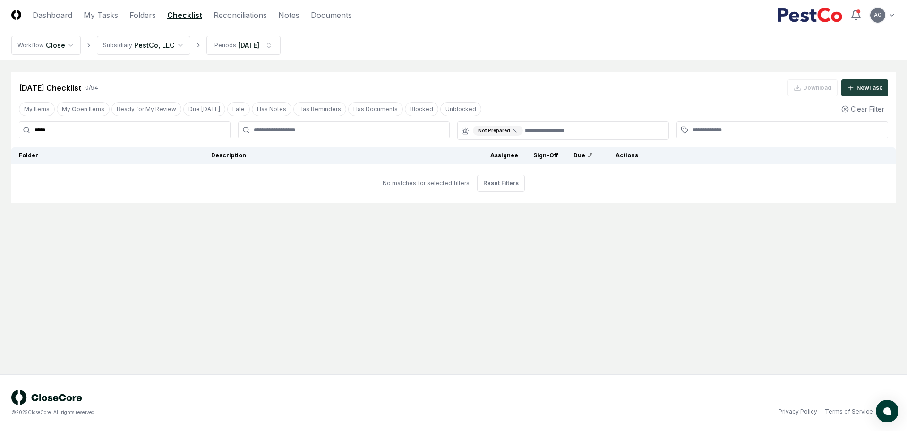
click at [420, 56] on nav "Workflow Close Subsidiary PestCo, LLC Periods Aug 2025" at bounding box center [453, 45] width 907 height 30
click at [108, 125] on input "*****" at bounding box center [125, 129] width 212 height 17
click at [514, 130] on icon at bounding box center [515, 131] width 6 height 6
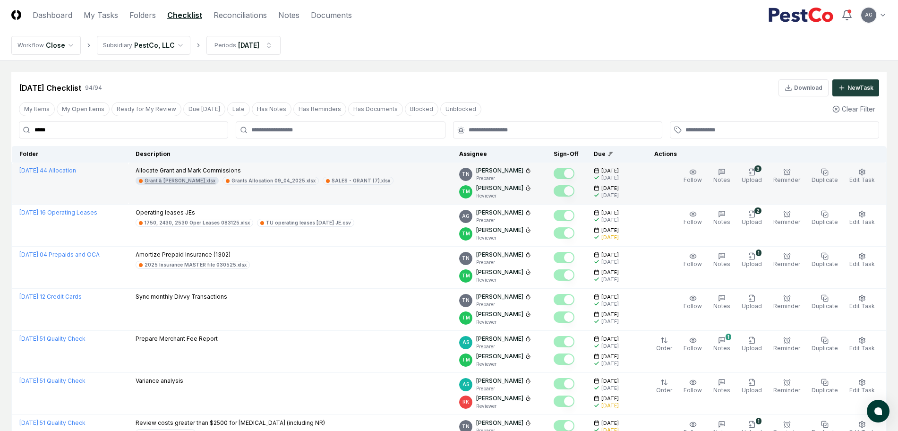
click at [174, 180] on div "Grant & Mark.xlsx" at bounding box center [180, 180] width 71 height 7
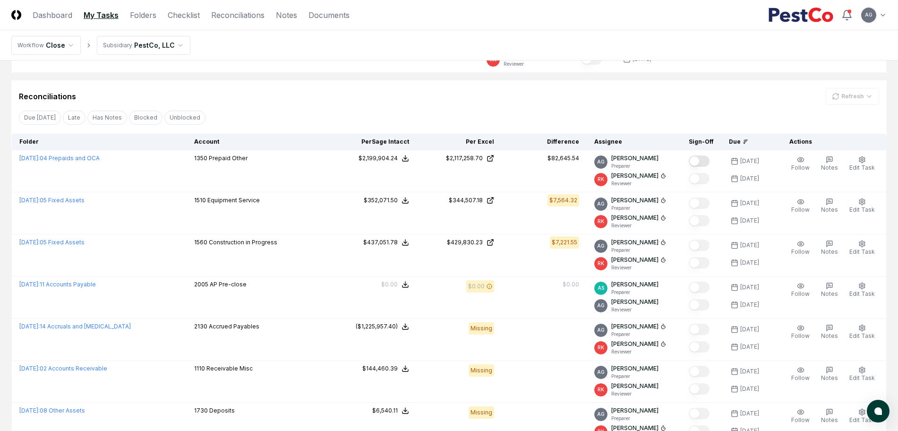
scroll to position [354, 0]
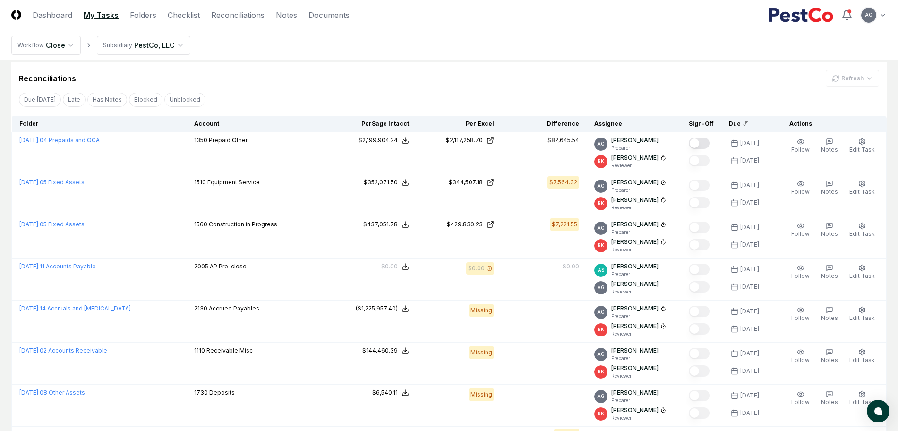
click at [370, 83] on div "Reconciliations Refresh" at bounding box center [449, 78] width 860 height 17
click at [313, 77] on div "Reconciliations Refresh" at bounding box center [449, 78] width 860 height 17
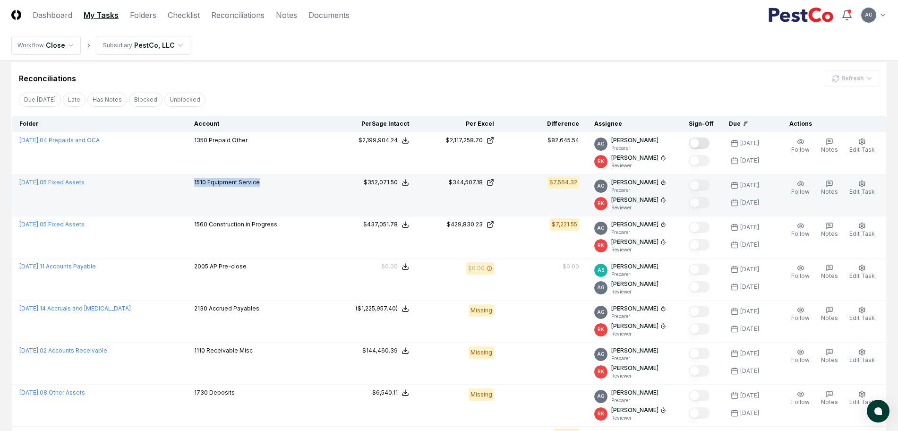
drag, startPoint x: 266, startPoint y: 181, endPoint x: 196, endPoint y: 183, distance: 69.9
click at [196, 183] on div "1510 Equipment Service" at bounding box center [259, 183] width 130 height 10
copy p "1510 Equipment Service"
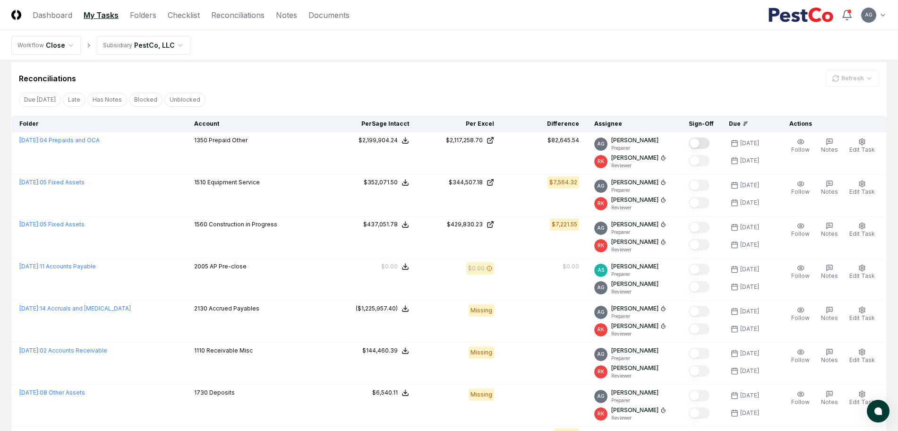
click at [440, 77] on div "Reconciliations Refresh" at bounding box center [449, 78] width 860 height 17
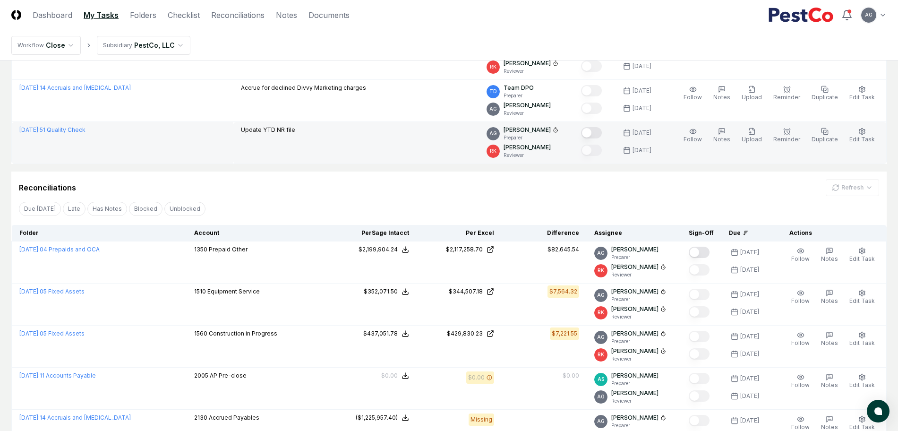
scroll to position [118, 0]
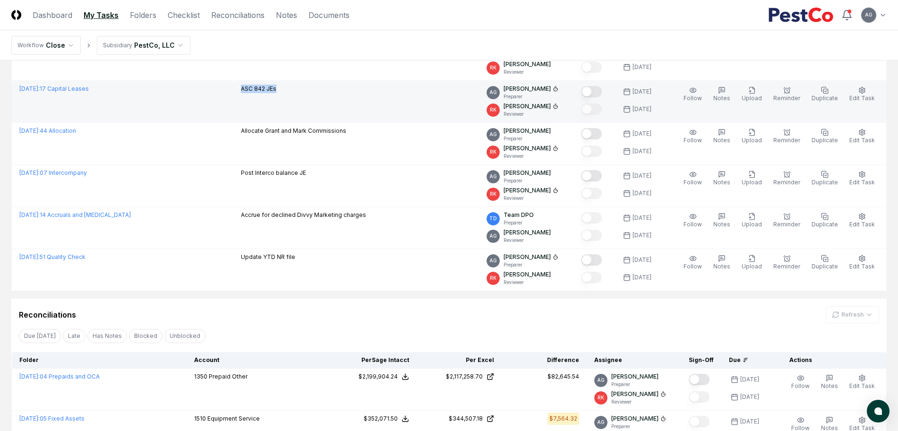
drag, startPoint x: 281, startPoint y: 87, endPoint x: 234, endPoint y: 87, distance: 46.8
click at [234, 87] on td "ASC 842 JEs" at bounding box center [356, 102] width 246 height 42
copy p "ASC 842 JEs"
